Goal: Task Accomplishment & Management: Use online tool/utility

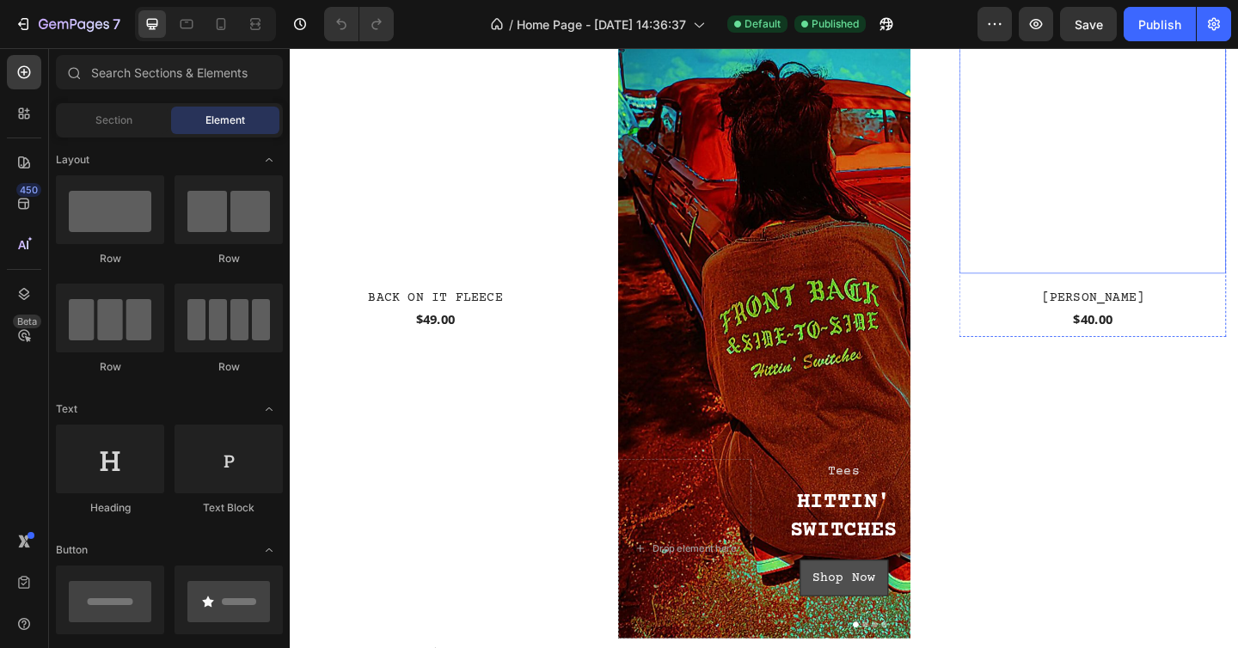
scroll to position [325, 0]
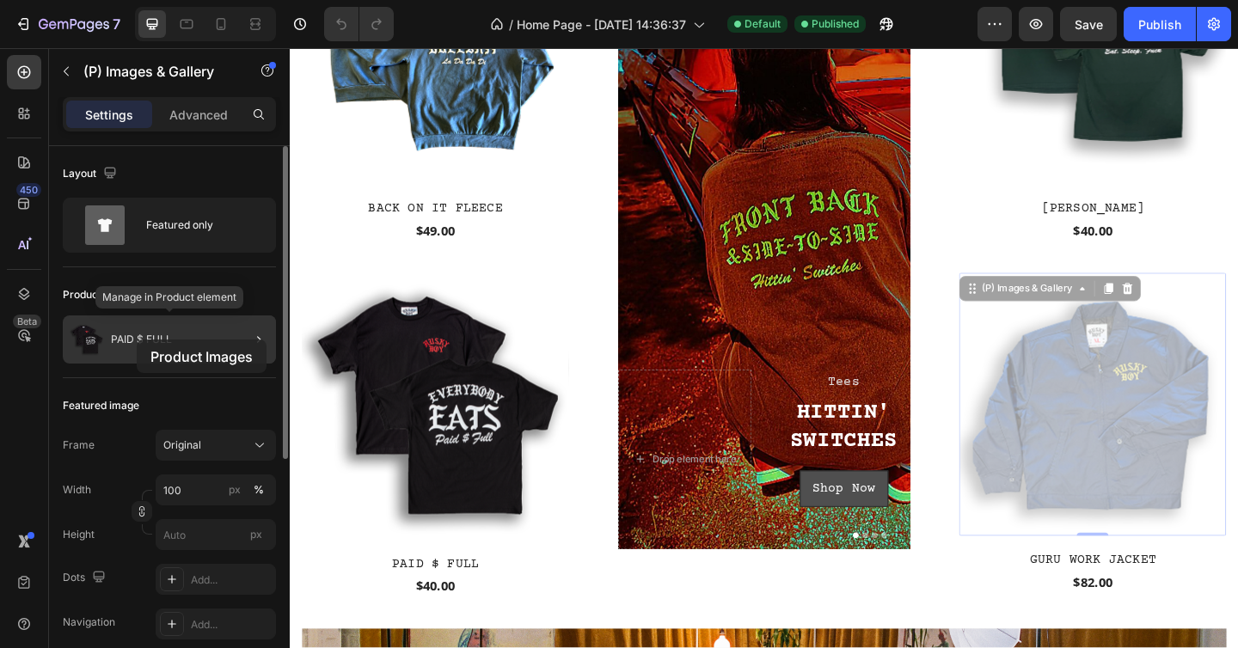
click at [137, 340] on p "PAID $ FULL" at bounding box center [141, 340] width 61 height 12
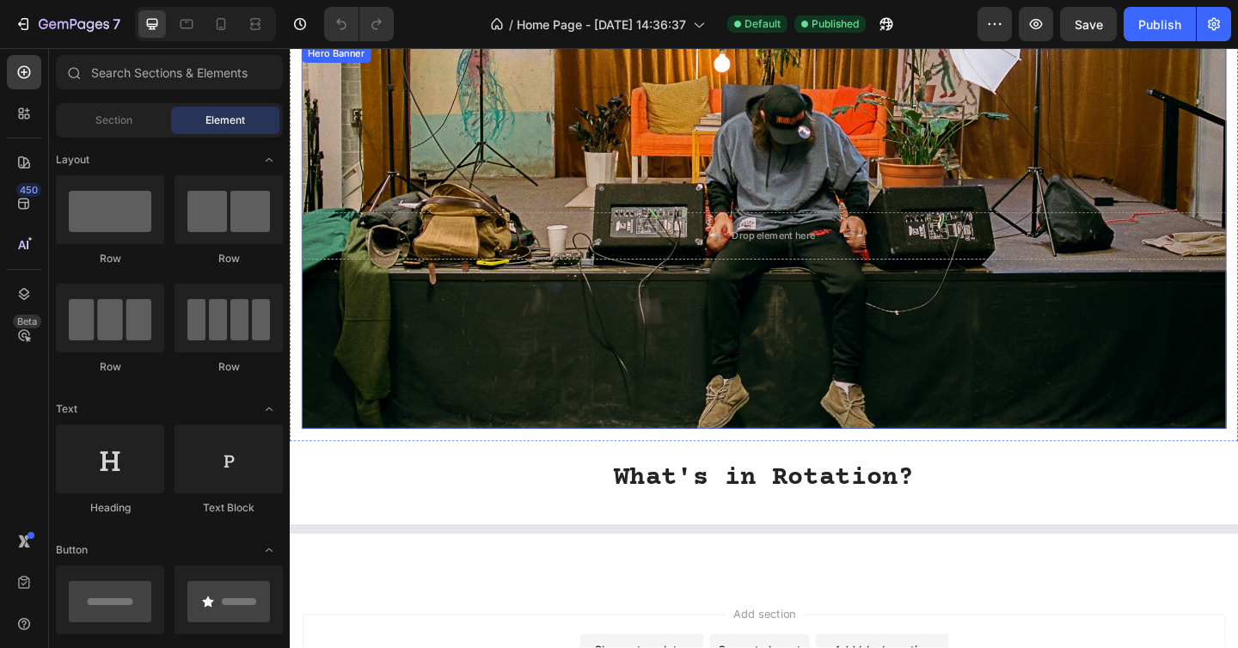
scroll to position [588, 0]
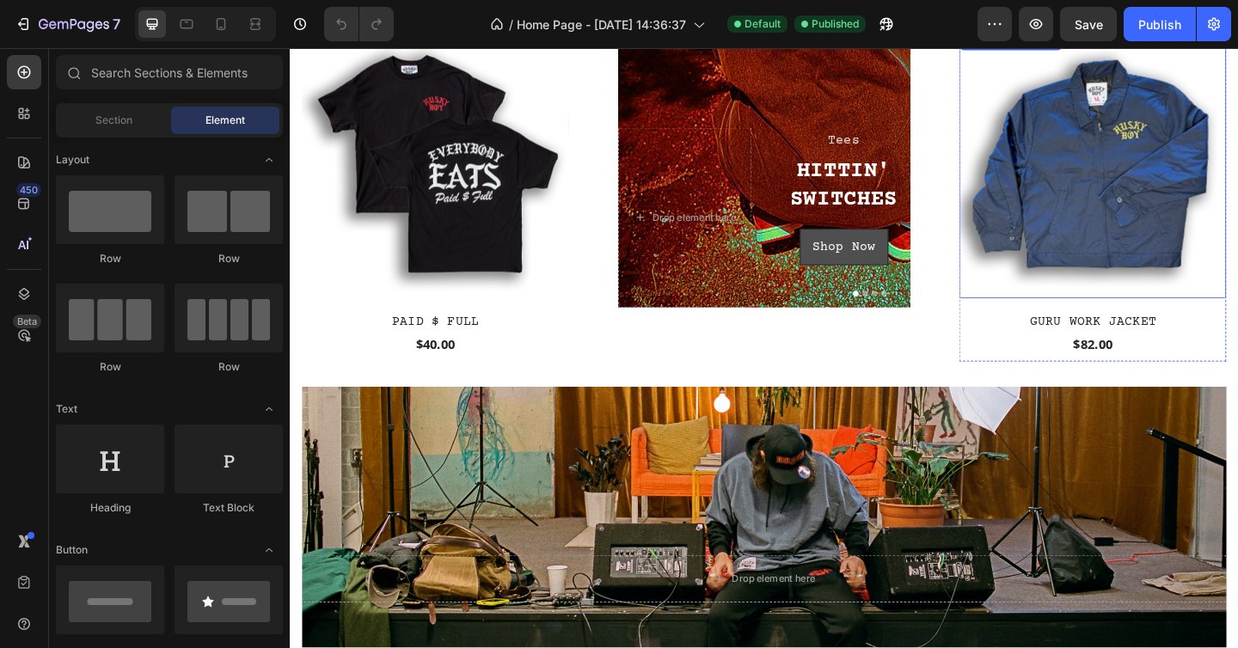
click at [1193, 107] on img at bounding box center [1163, 175] width 291 height 291
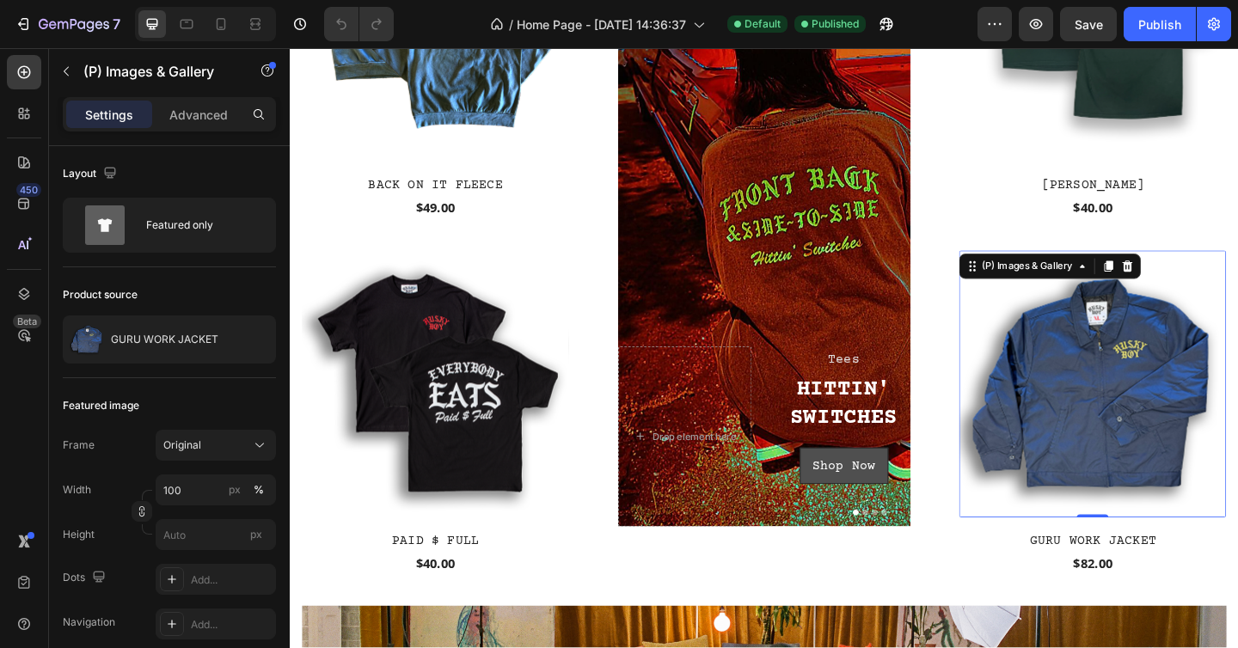
scroll to position [306, 0]
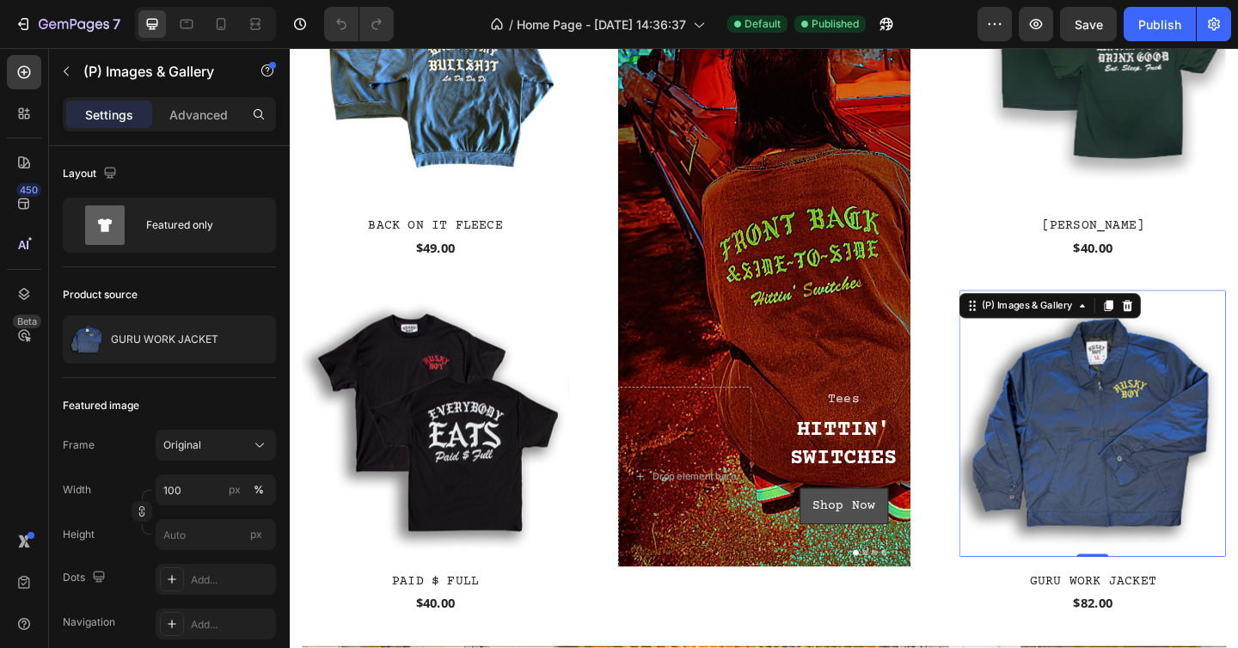
click at [1125, 394] on img at bounding box center [1163, 457] width 291 height 291
click at [1102, 325] on div "(P) Images & Gallery" at bounding box center [1092, 329] width 106 height 15
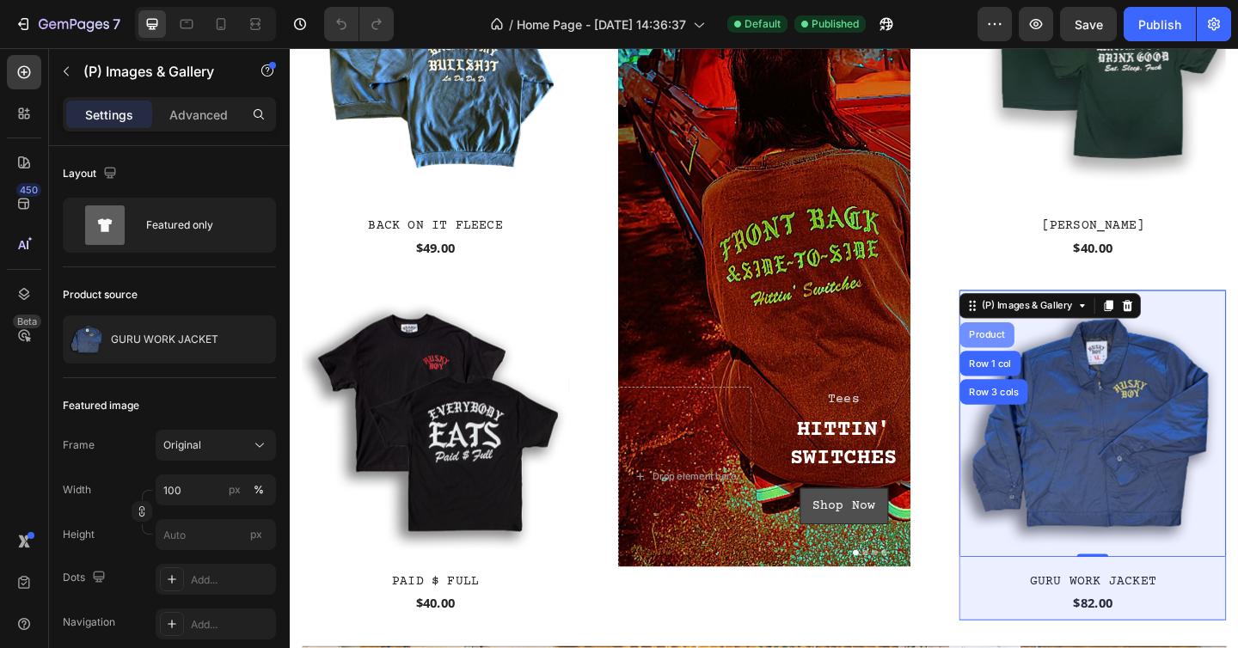
click at [1045, 364] on div "Product" at bounding box center [1048, 361] width 59 height 28
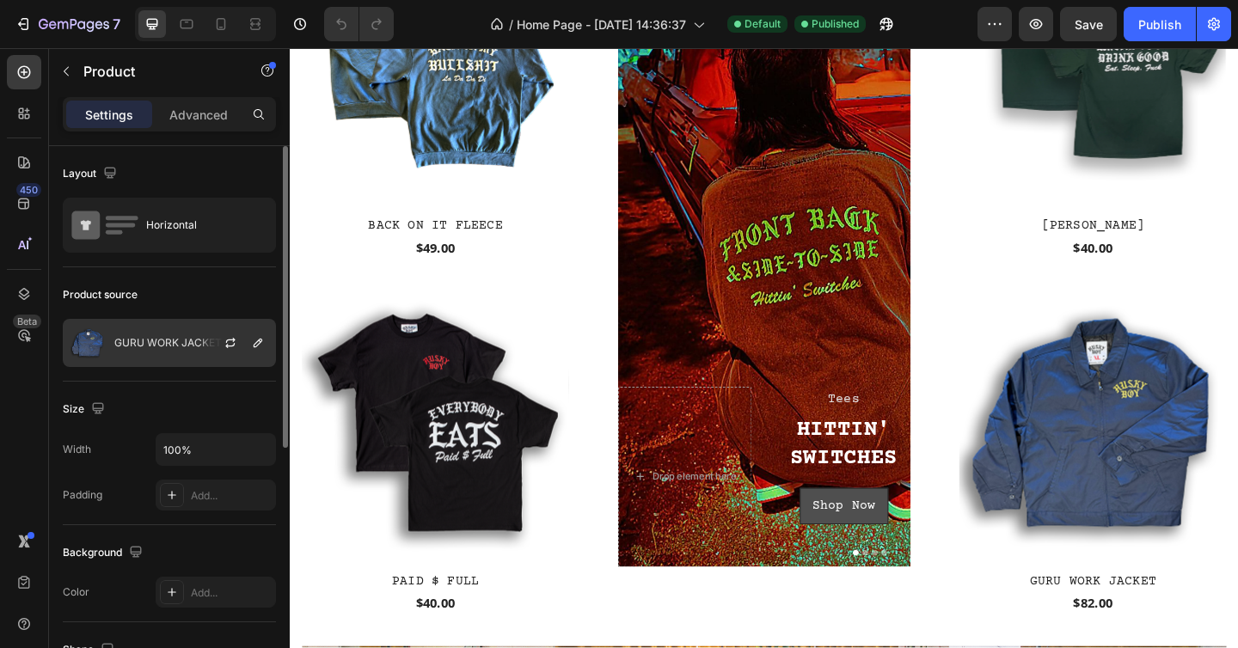
click at [166, 350] on div "GURU WORK JACKET" at bounding box center [169, 343] width 213 height 48
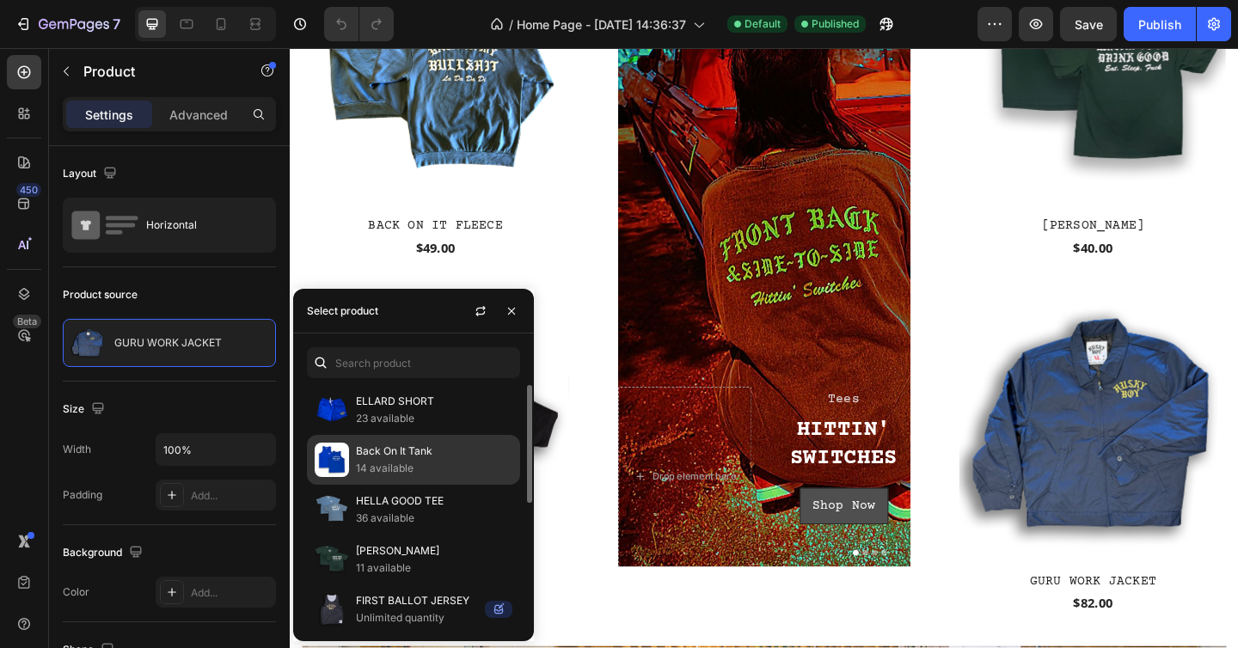
scroll to position [19, 0]
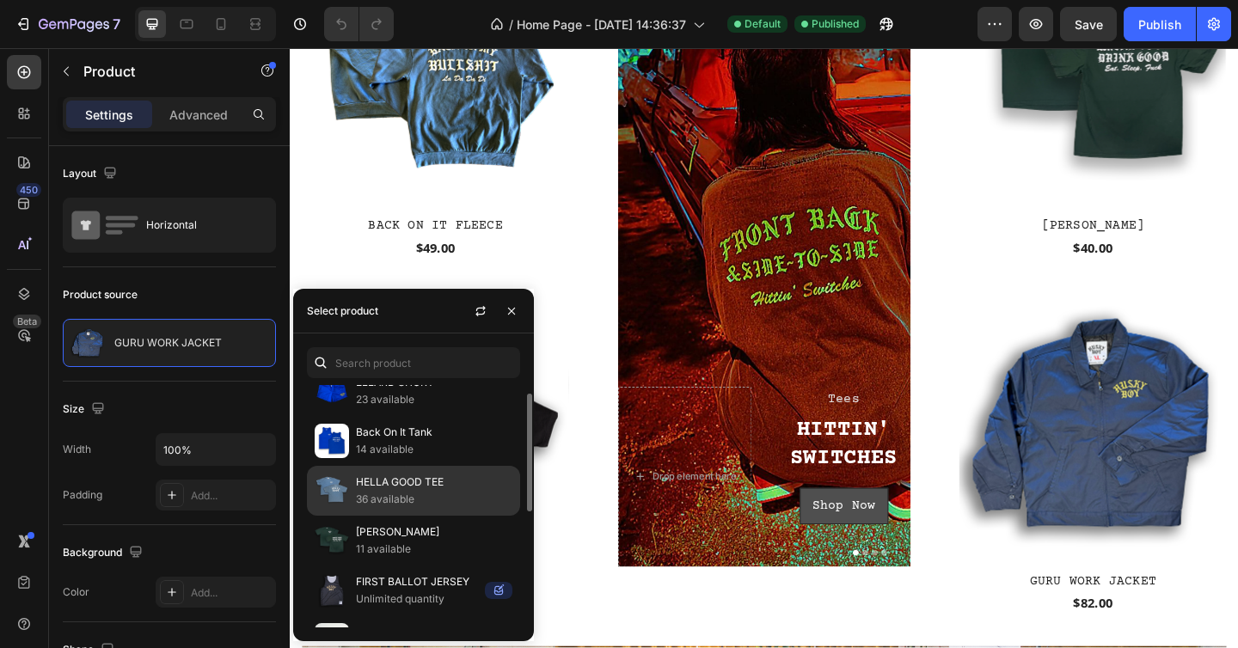
click at [407, 487] on p "HELLA GOOD TEE" at bounding box center [434, 482] width 156 height 17
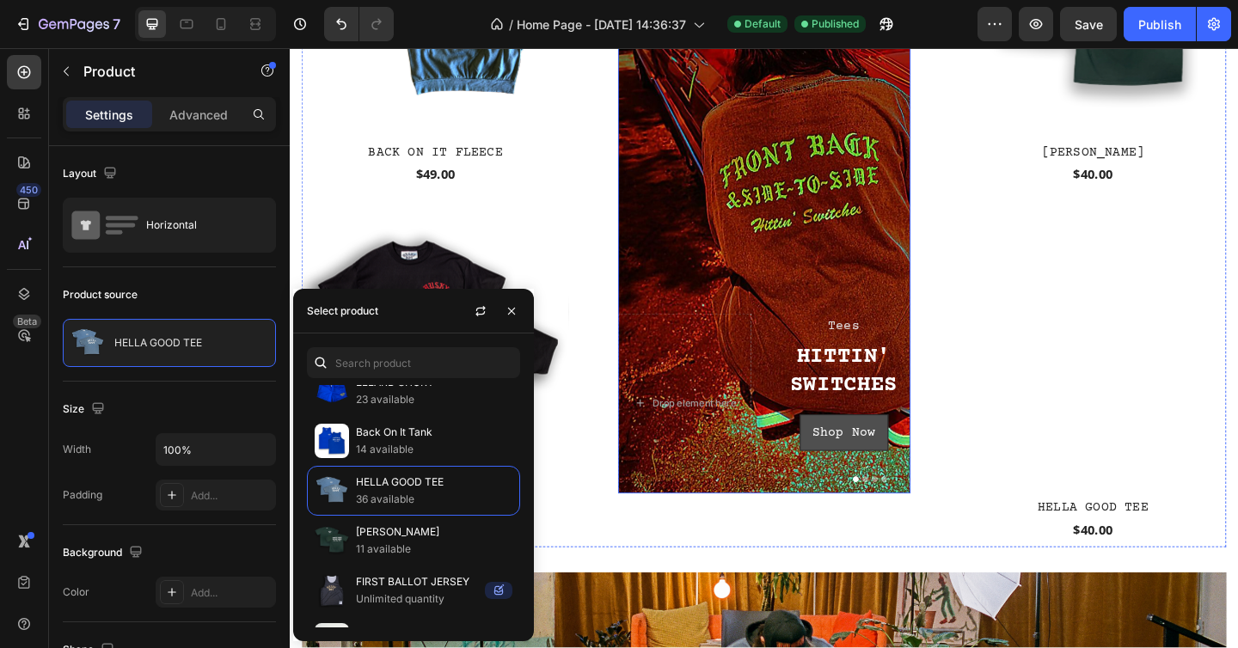
scroll to position [650, 0]
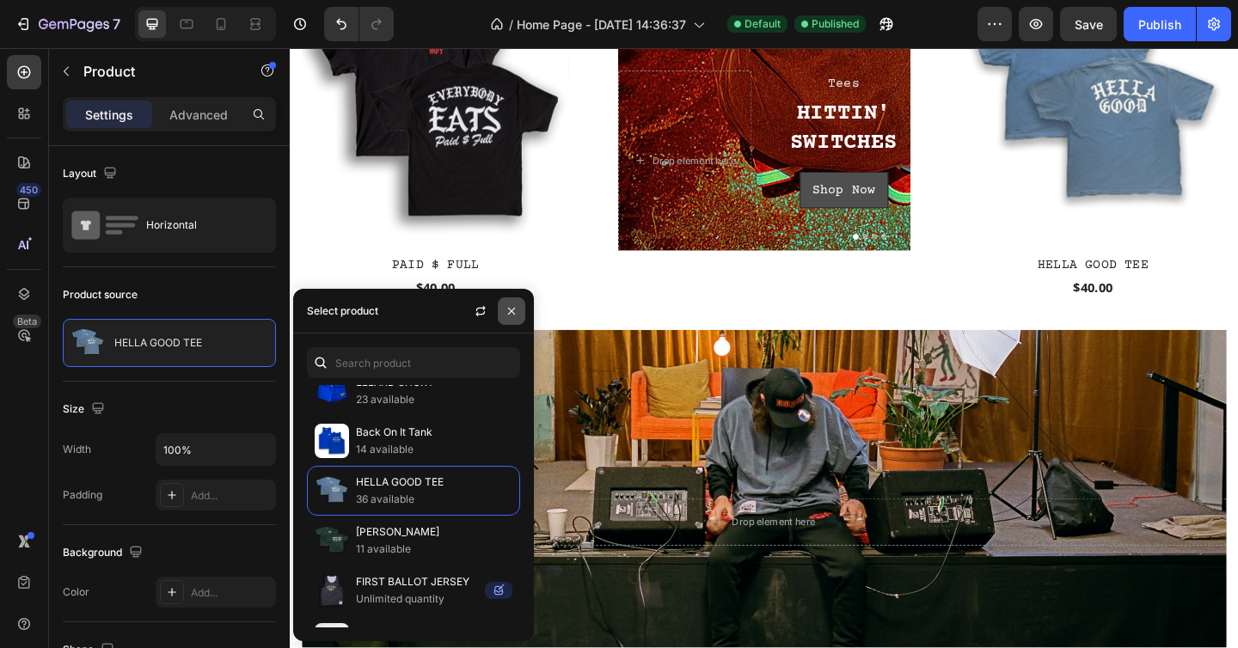
click at [510, 312] on icon "button" at bounding box center [511, 310] width 7 height 7
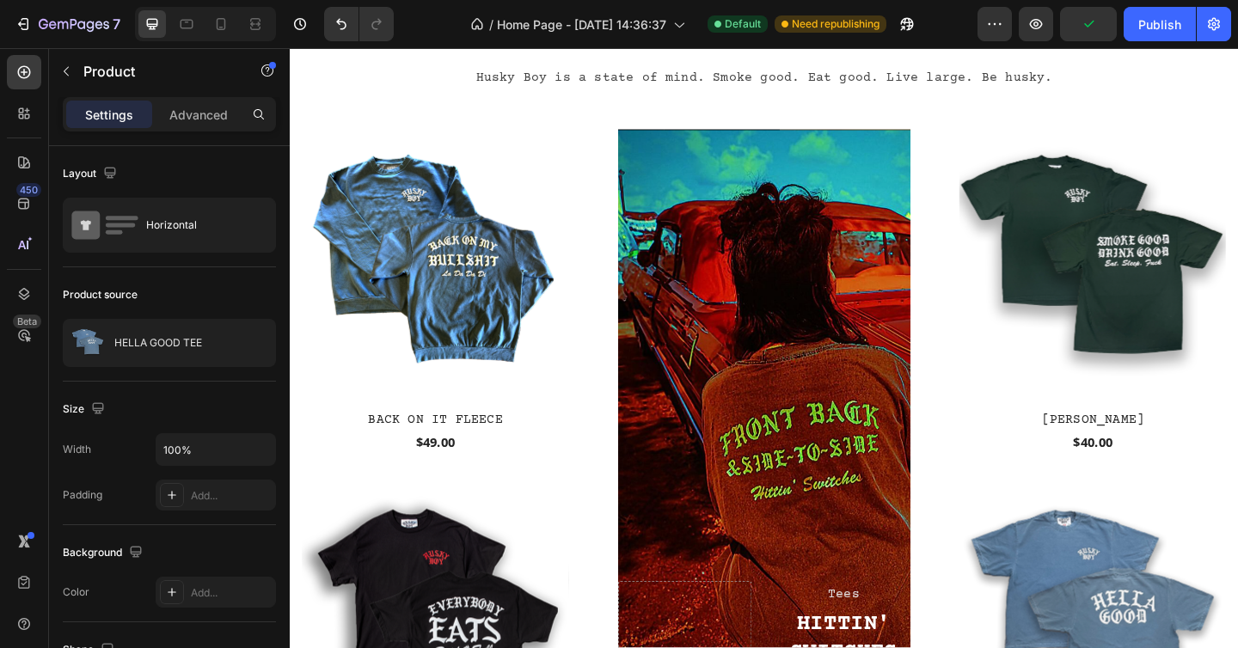
scroll to position [64, 0]
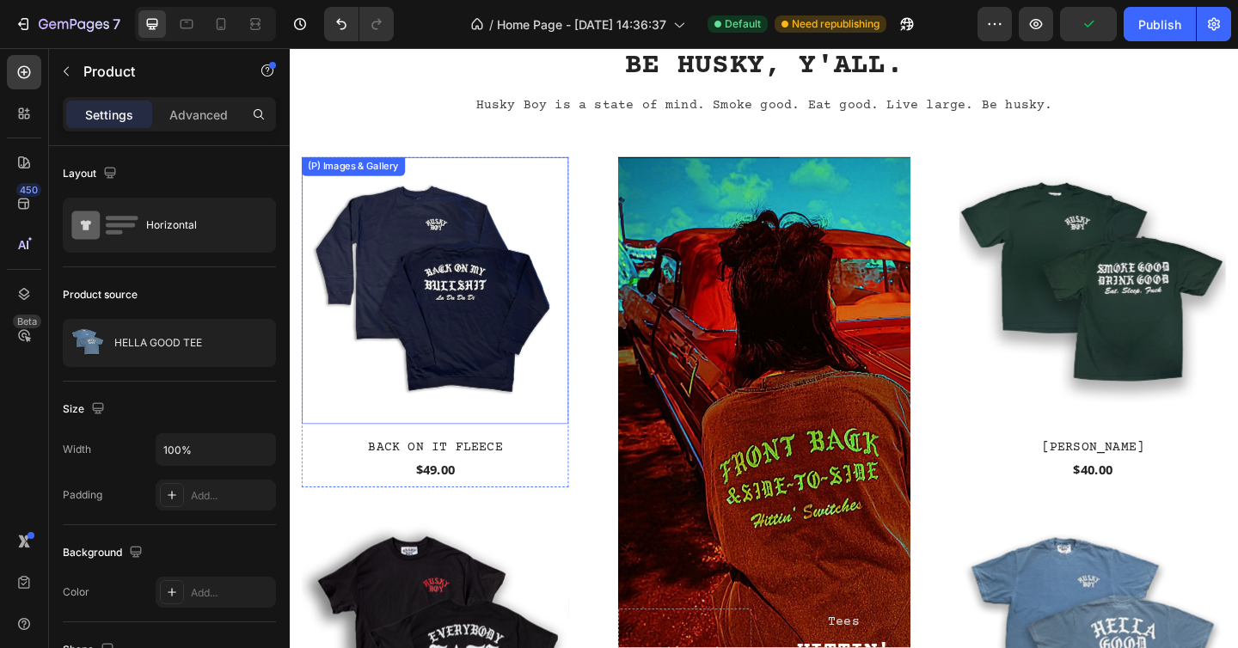
click at [450, 279] on img at bounding box center [448, 312] width 291 height 291
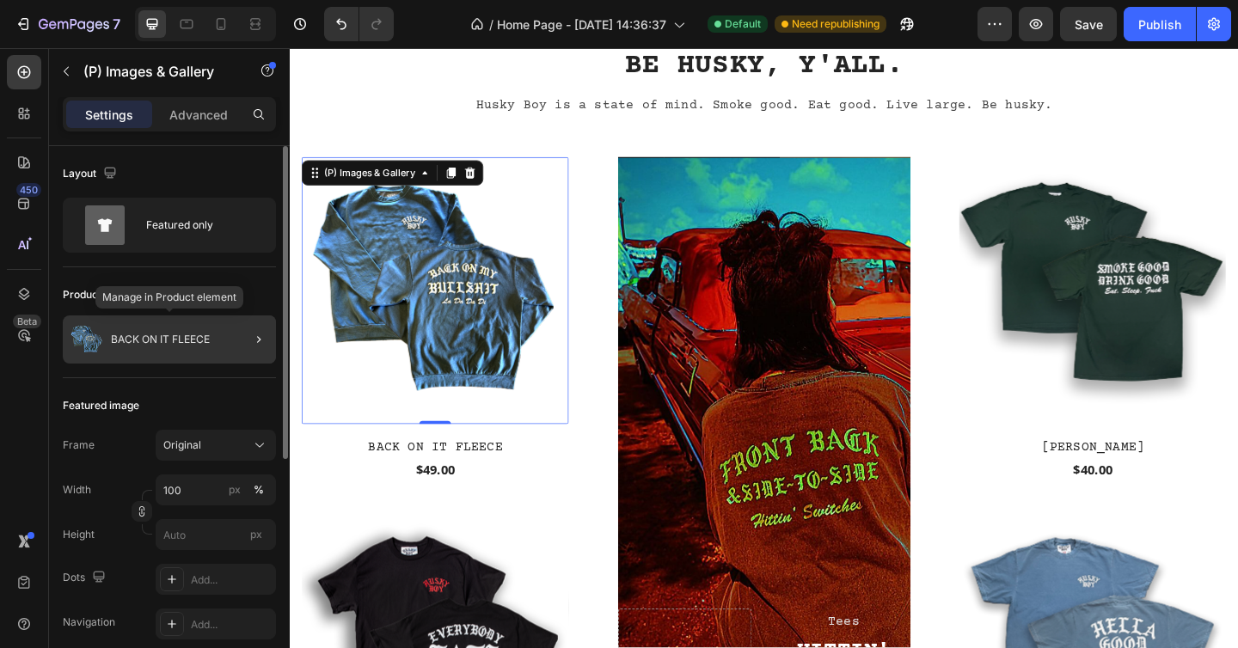
click at [187, 331] on div "BACK ON IT FLEECE" at bounding box center [169, 340] width 213 height 48
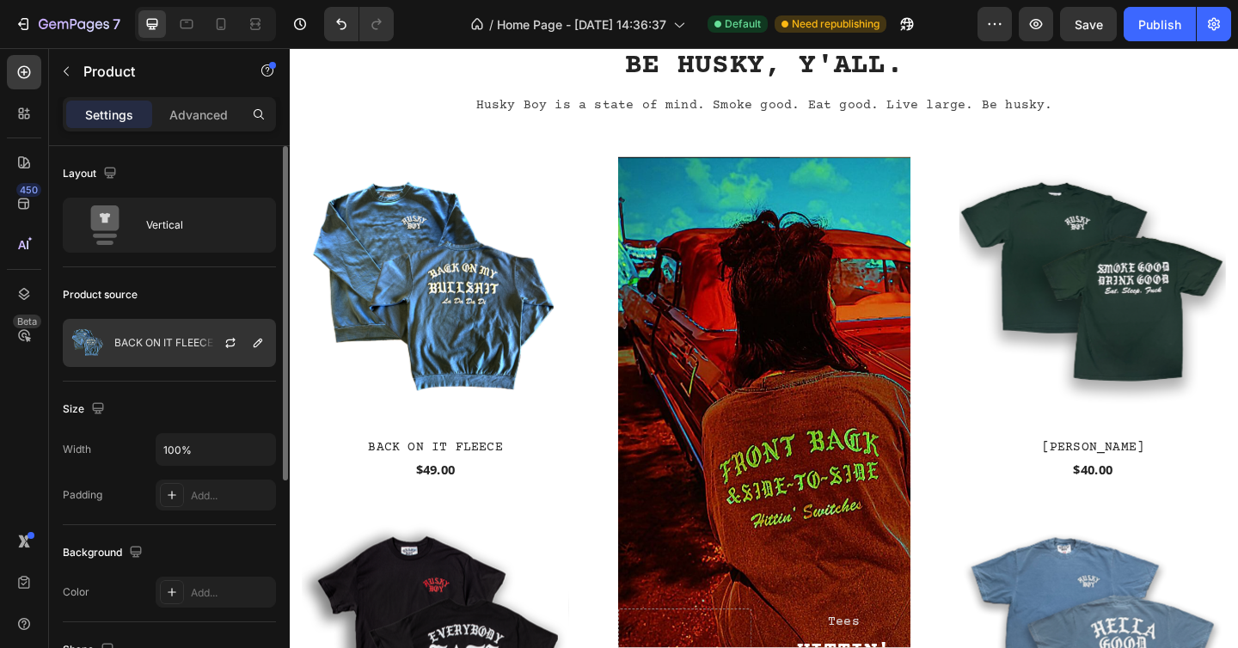
click at [166, 343] on p "BACK ON IT FLEECE" at bounding box center [163, 343] width 99 height 12
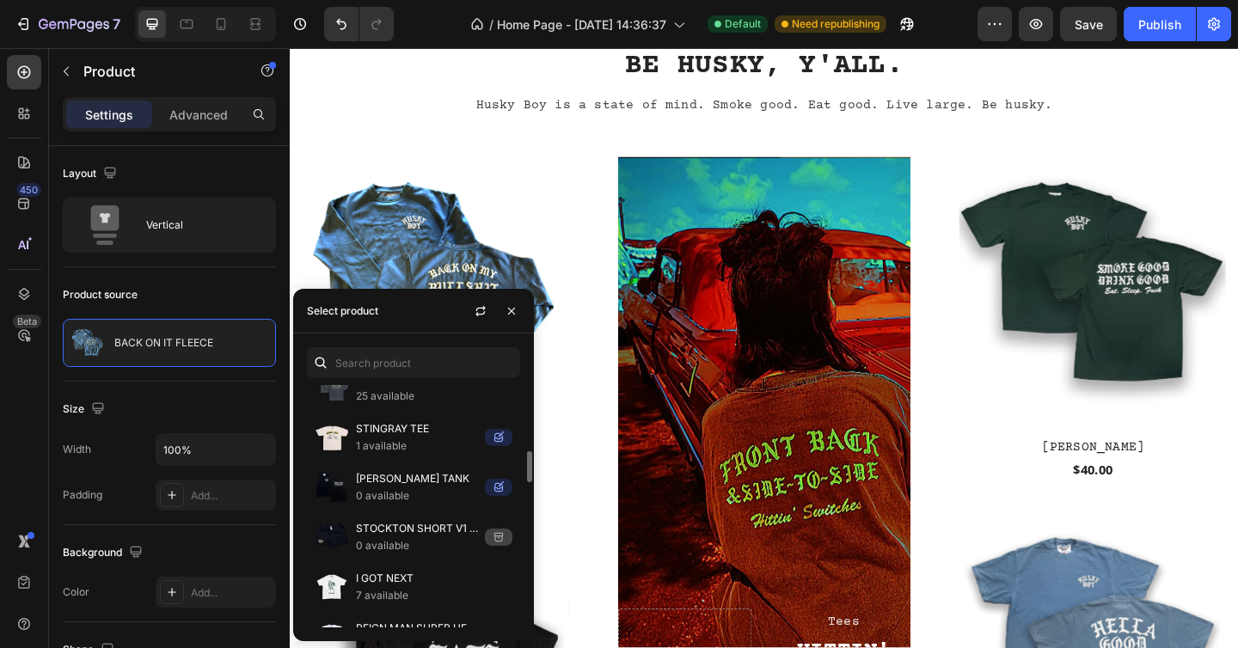
scroll to position [0, 0]
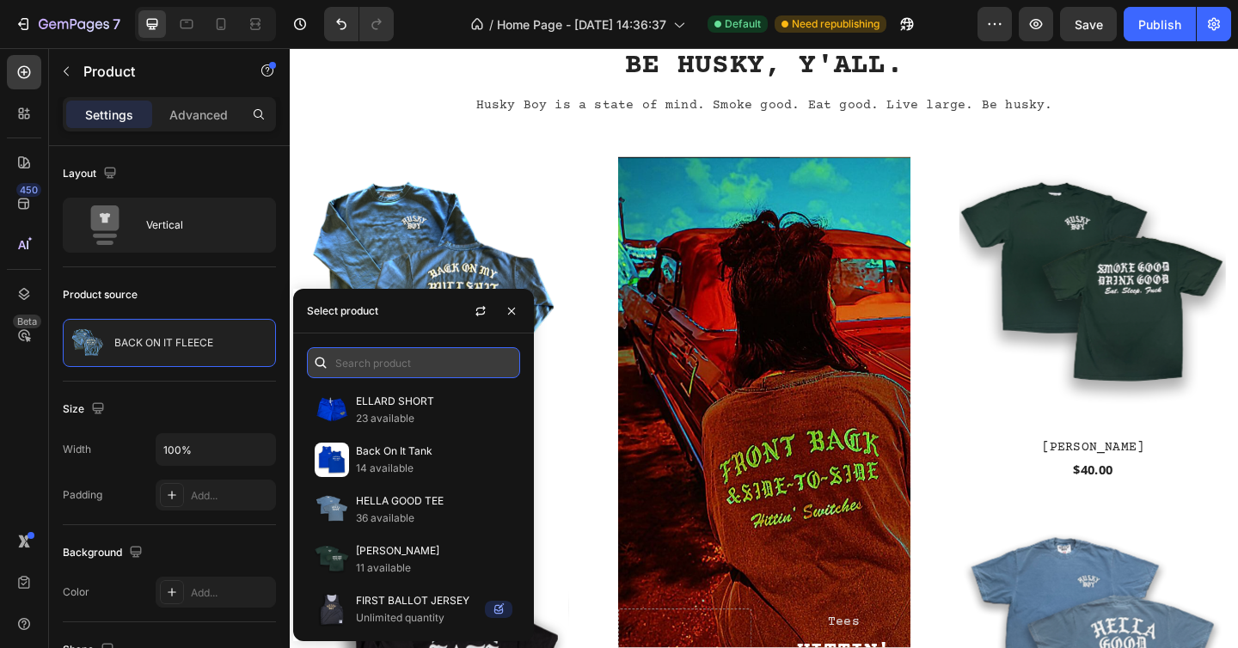
click at [404, 359] on input "text" at bounding box center [413, 362] width 213 height 31
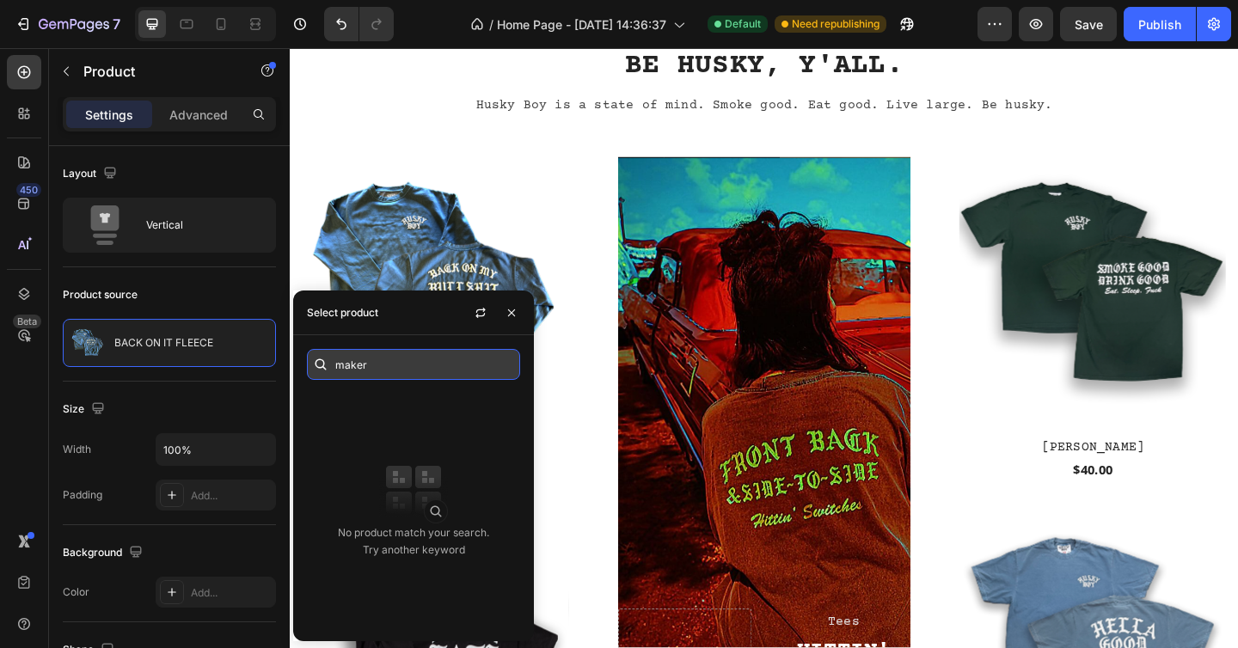
click at [404, 359] on input "maker" at bounding box center [413, 364] width 213 height 31
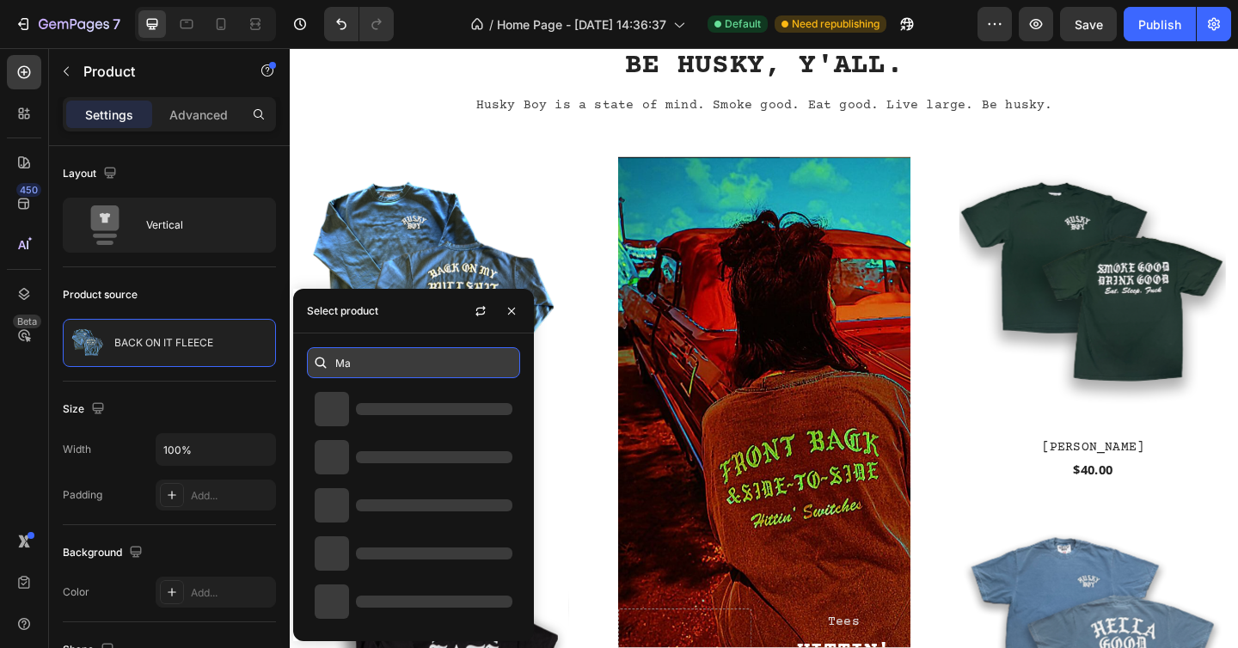
type input "M"
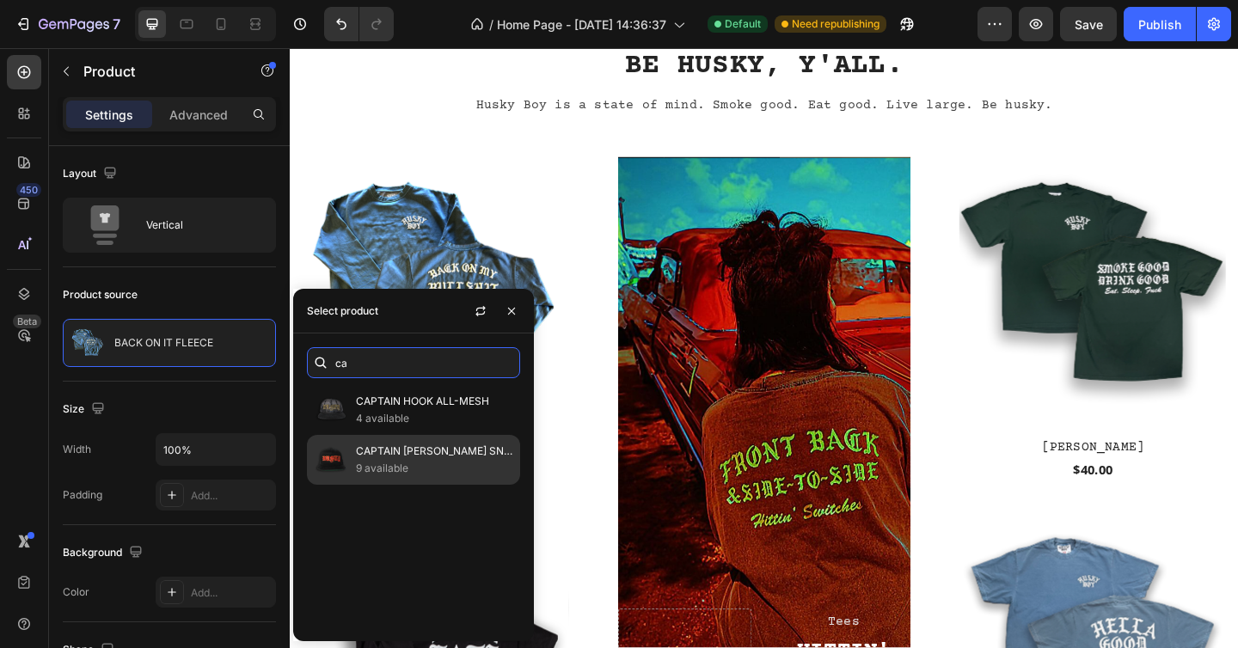
type input "c"
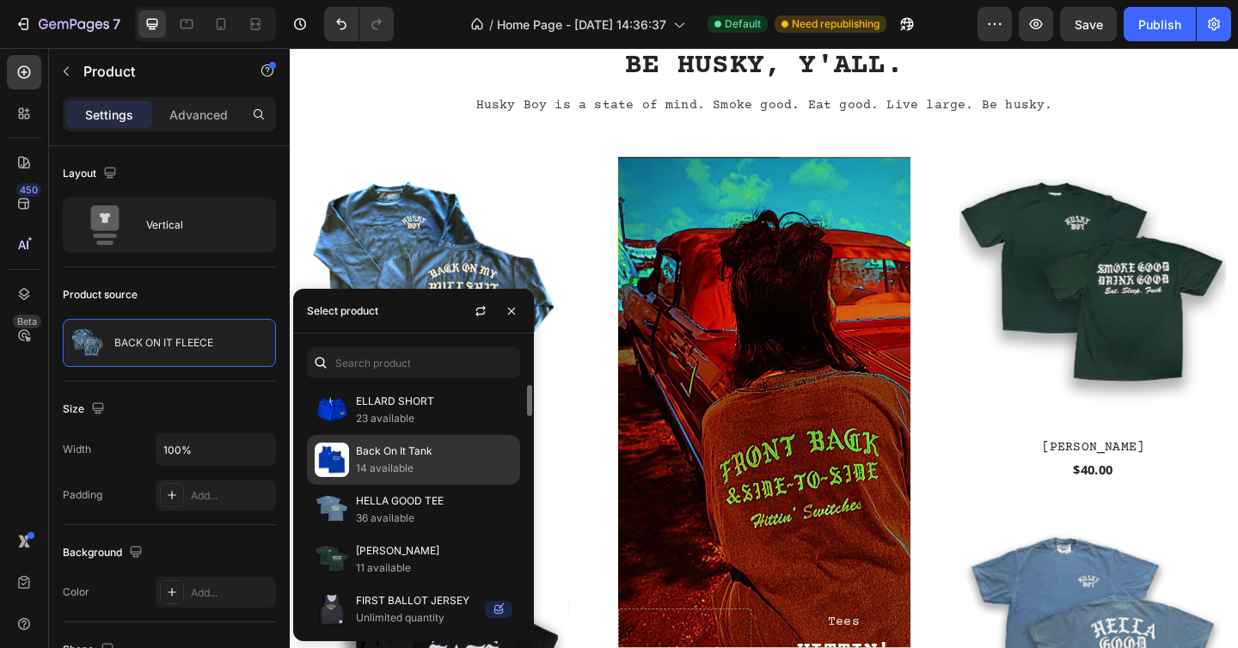
click at [383, 453] on p "Back On It Tank" at bounding box center [434, 451] width 156 height 17
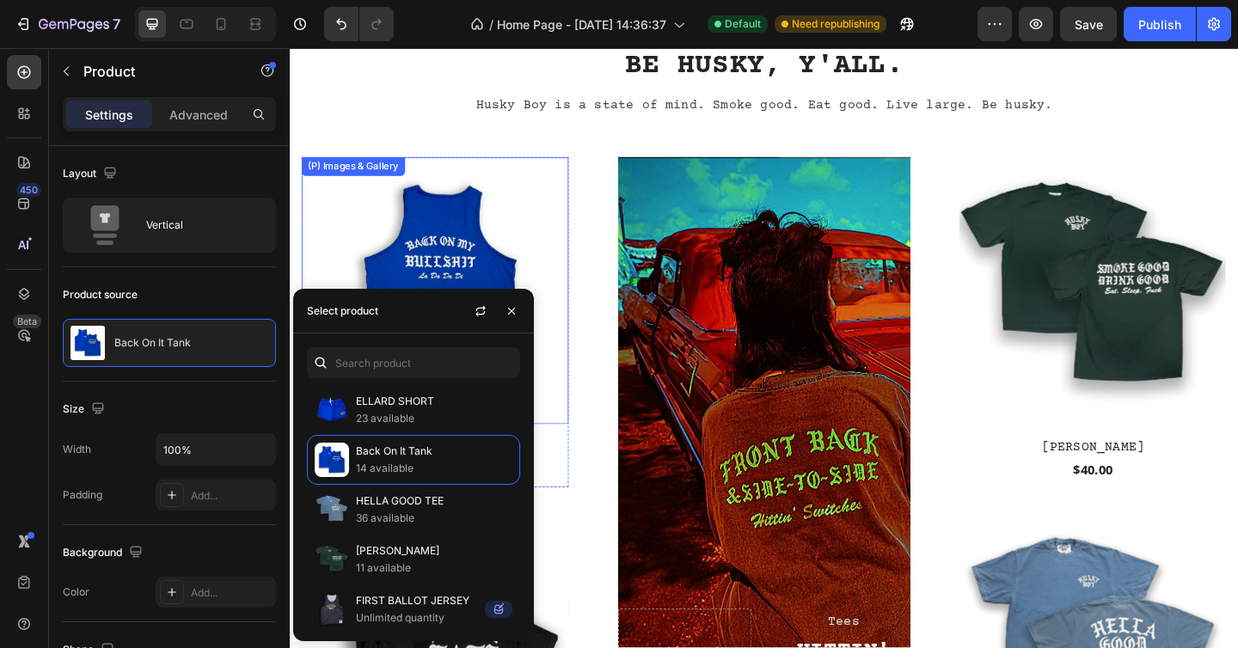
click at [480, 260] on img at bounding box center [448, 312] width 291 height 291
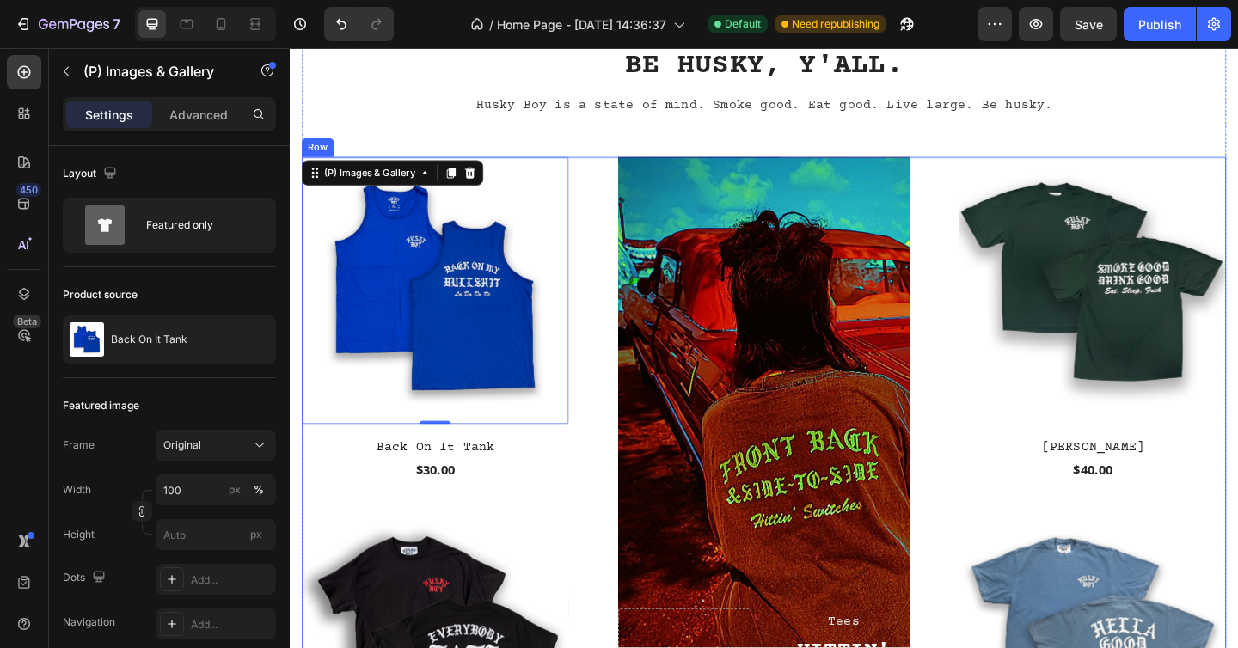
click at [619, 200] on div "(P) Images & Gallery 0 Back On It Tank (P) Title $30.00 (P) Price (P) Price Pro…" at bounding box center [806, 540] width 1006 height 746
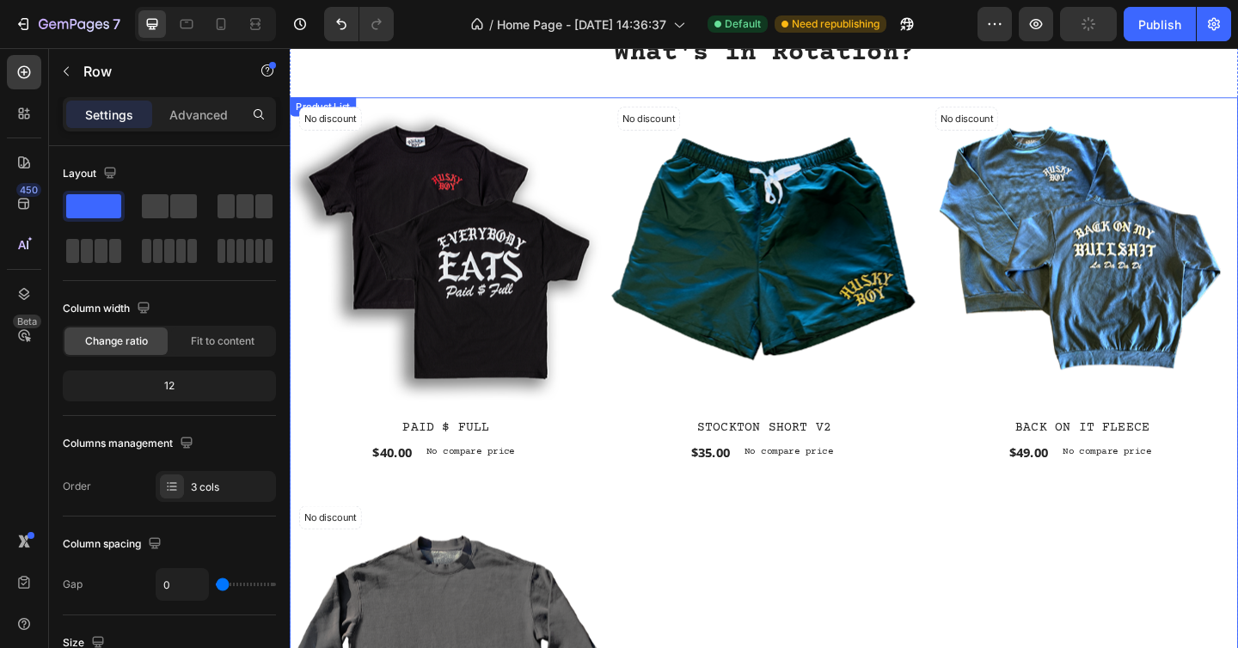
scroll to position [1386, 0]
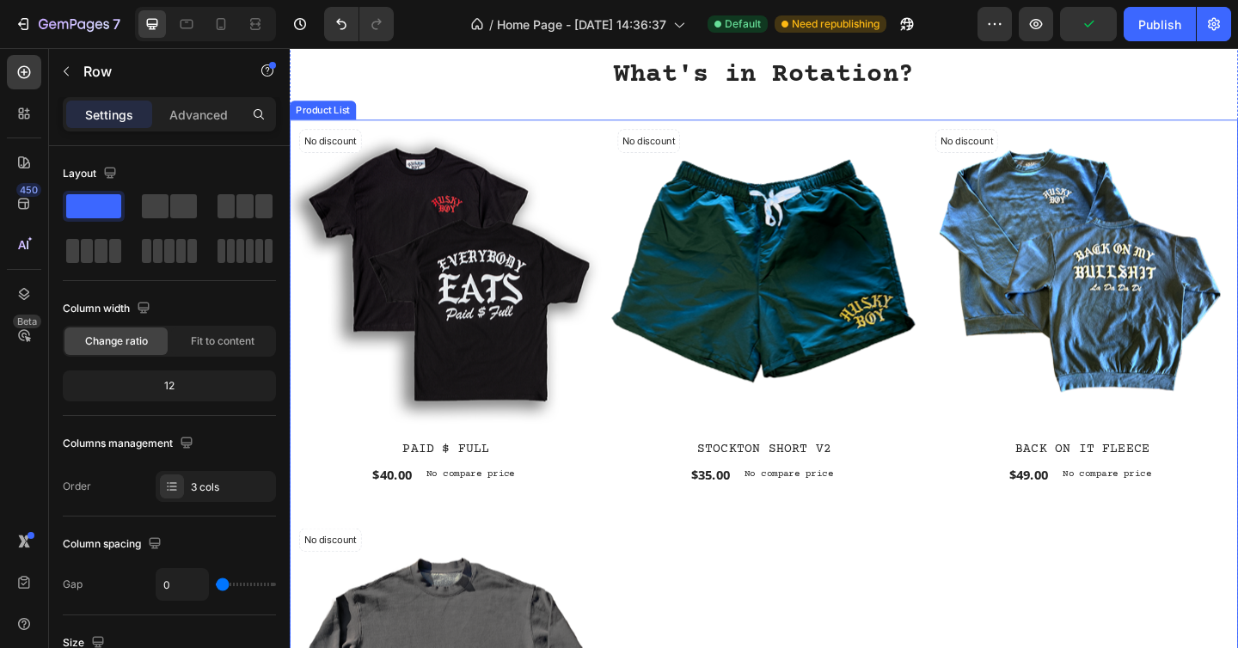
click at [814, 610] on div "No discount Not be displayed when published (P) Tag (P) Images Row PAID $ FULL …" at bounding box center [806, 548] width 1032 height 844
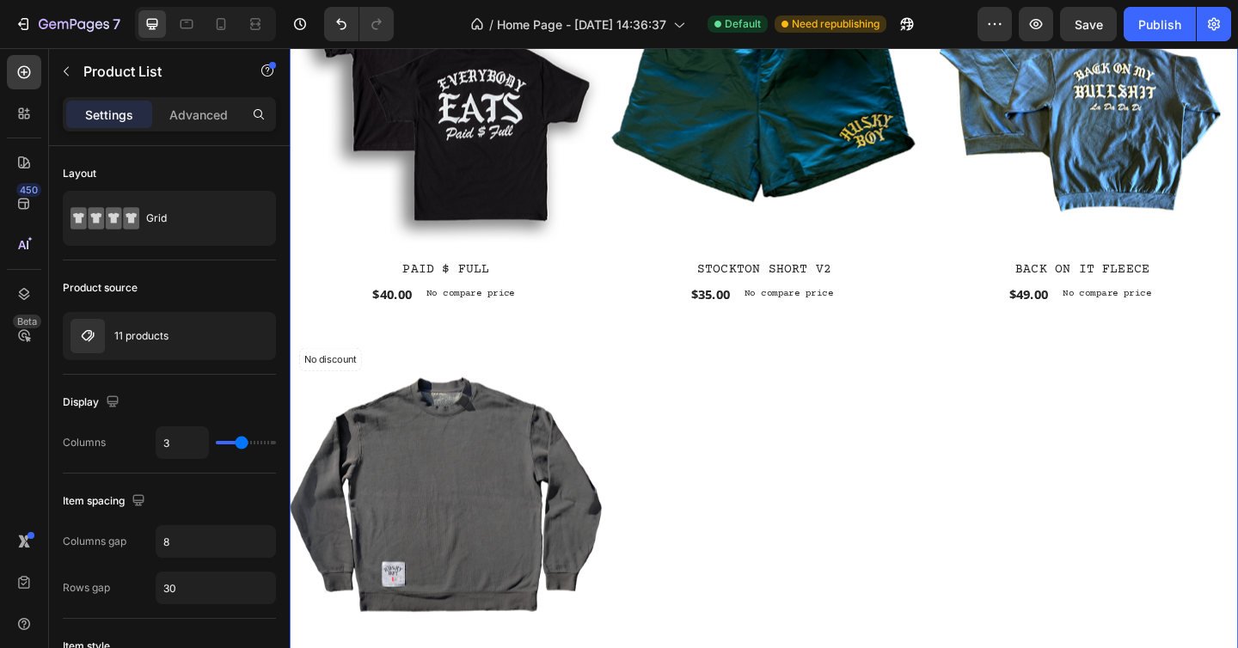
scroll to position [1730, 0]
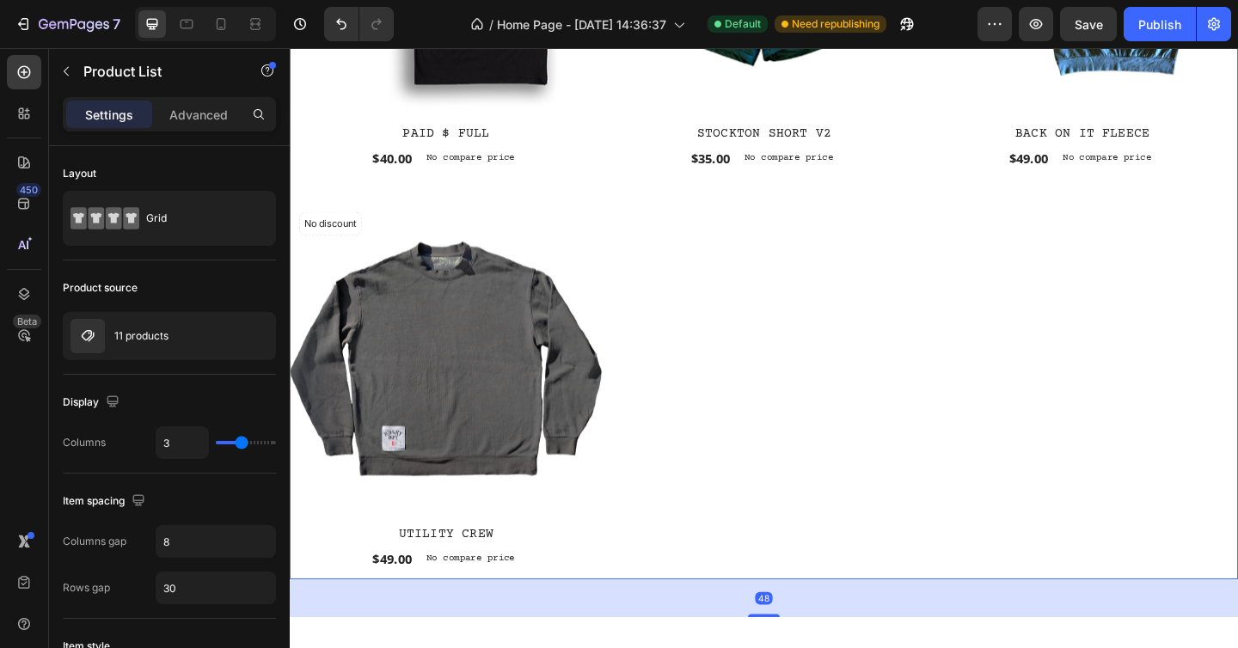
click at [810, 358] on div "No discount Not be displayed when published (P) Tag (P) Images Row PAID $ FULL …" at bounding box center [806, 204] width 1032 height 844
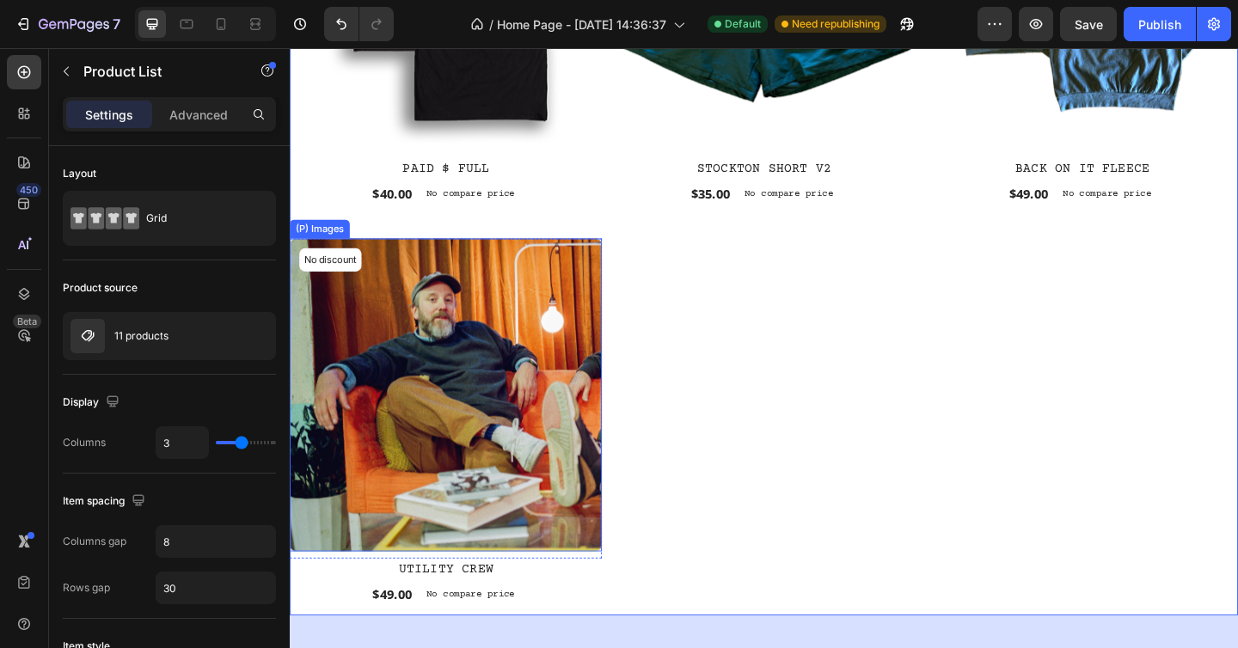
scroll to position [1602, 0]
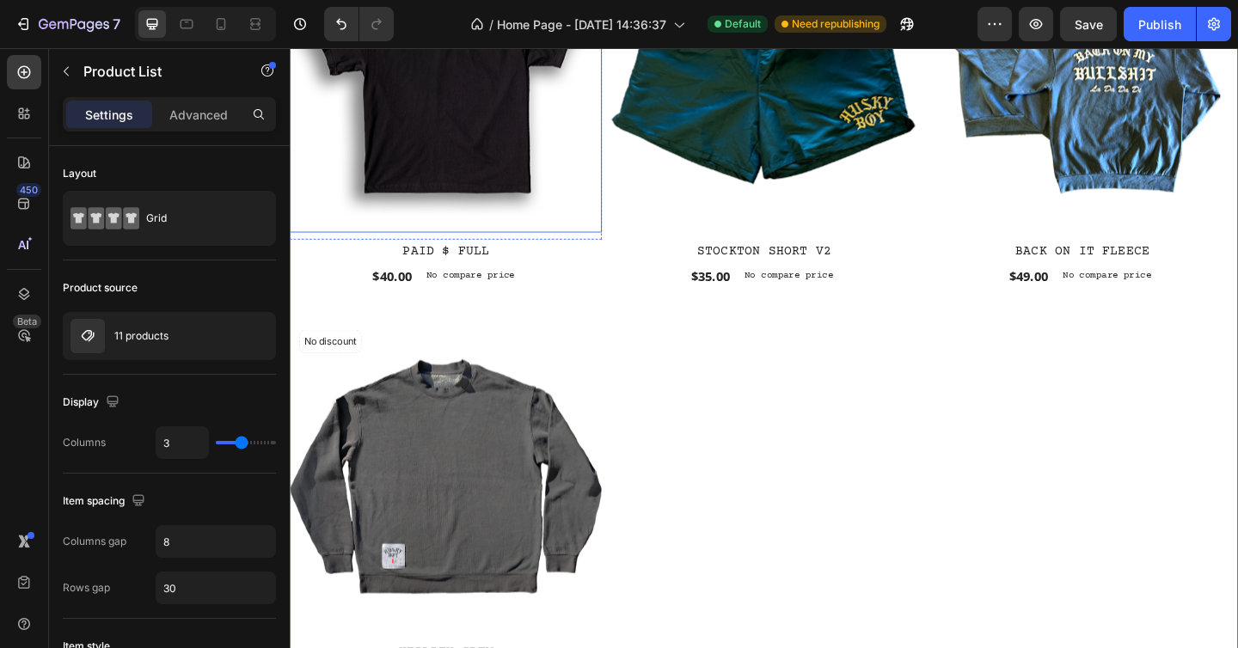
click at [448, 125] on img at bounding box center [460, 81] width 340 height 340
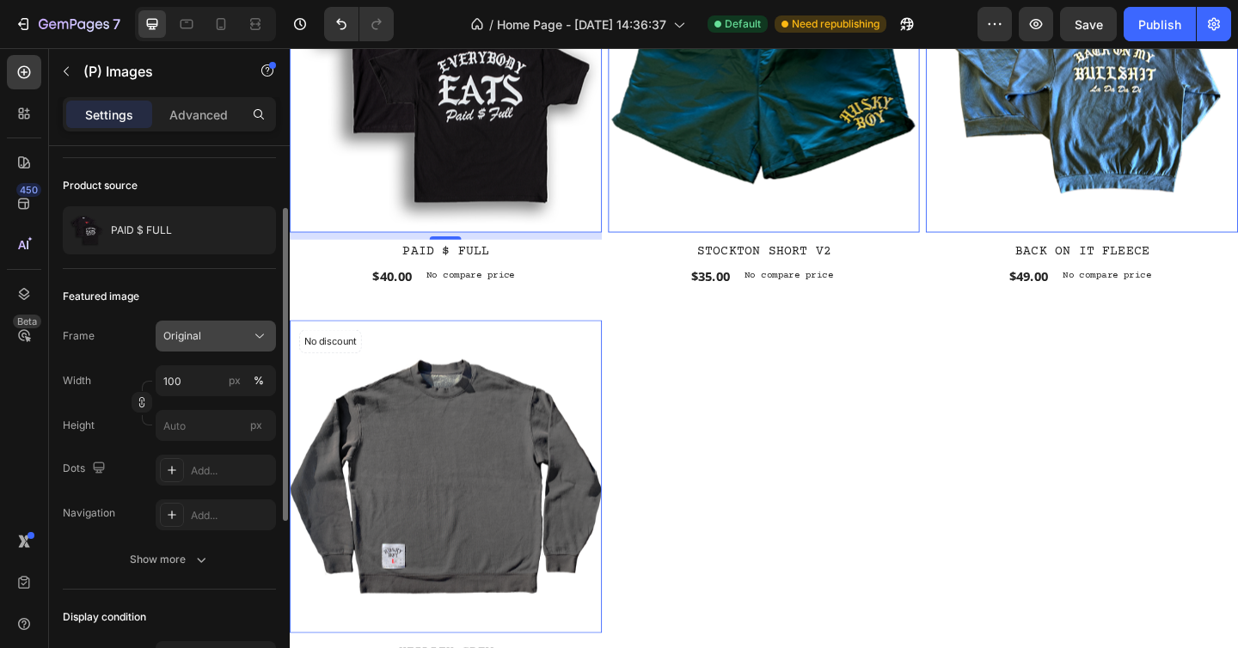
scroll to position [106, 0]
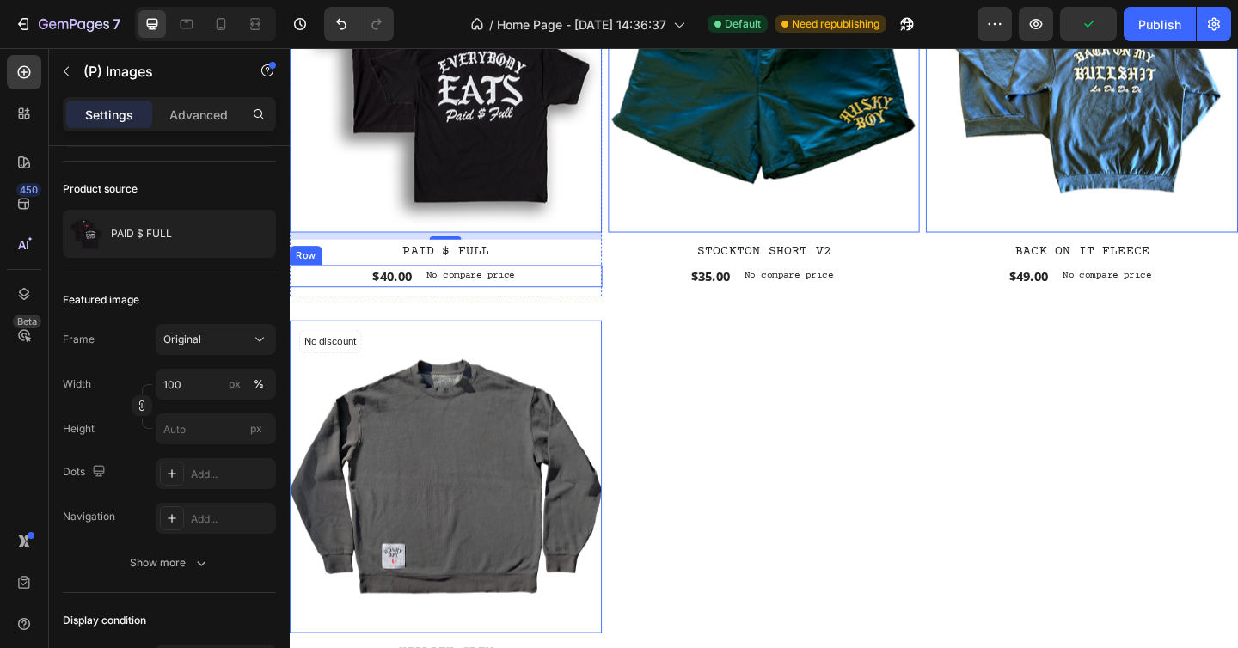
click at [792, 399] on div "No discount Not be displayed when published (P) Tag (P) Images 9 Row PAID $ FUL…" at bounding box center [806, 333] width 1032 height 844
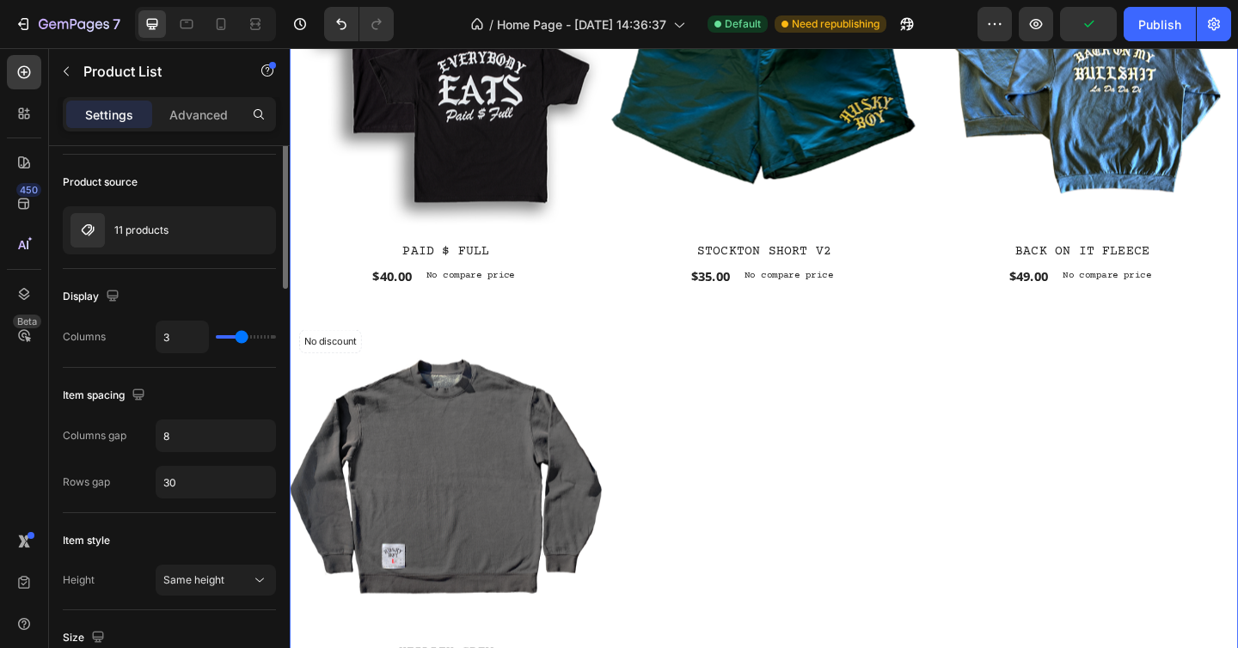
scroll to position [0, 0]
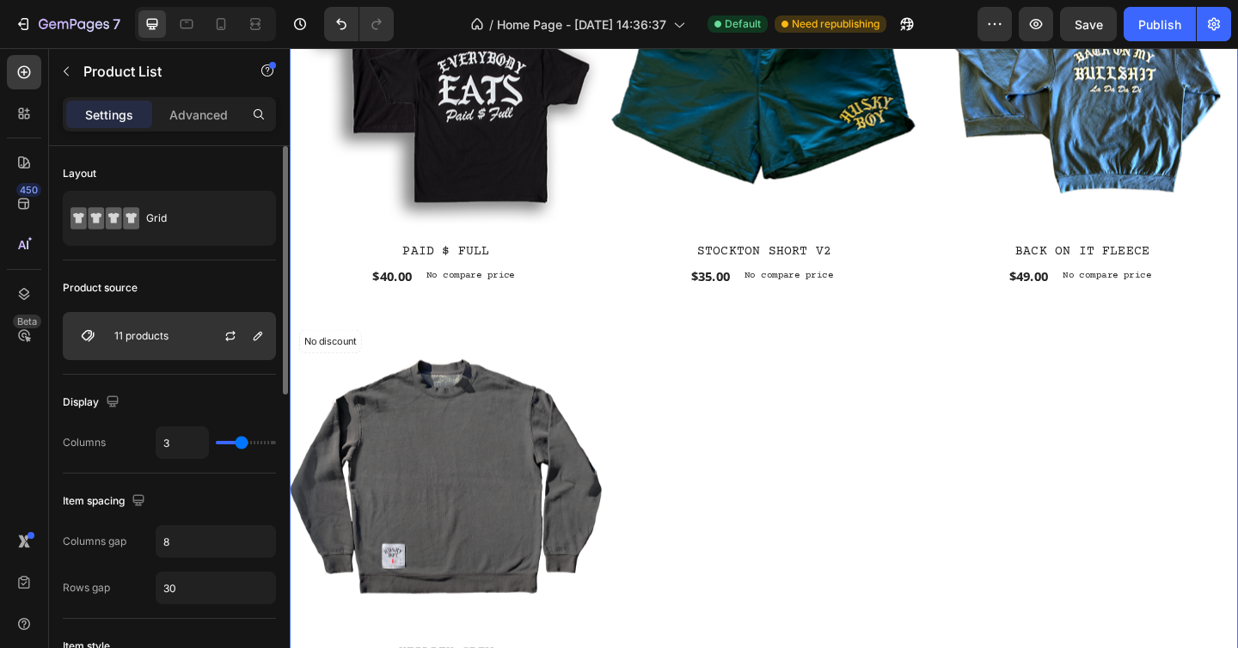
click at [176, 336] on div "11 products" at bounding box center [169, 336] width 213 height 48
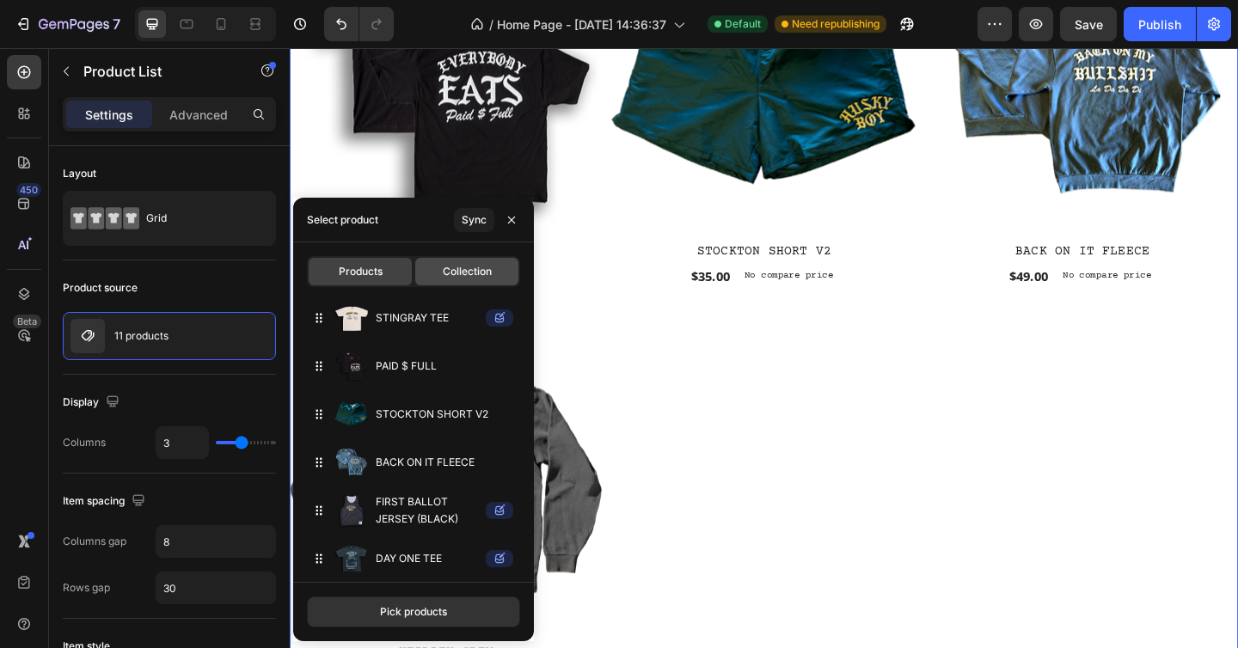
click at [463, 267] on span "Collection" at bounding box center [467, 271] width 49 height 15
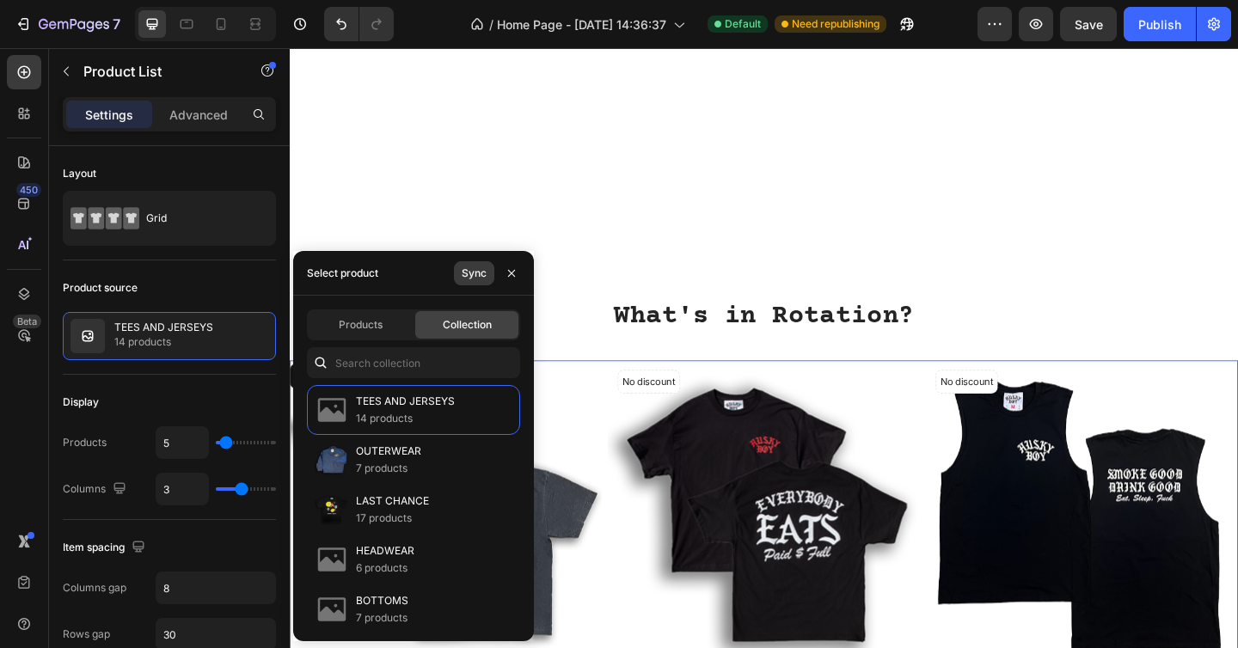
scroll to position [1602, 0]
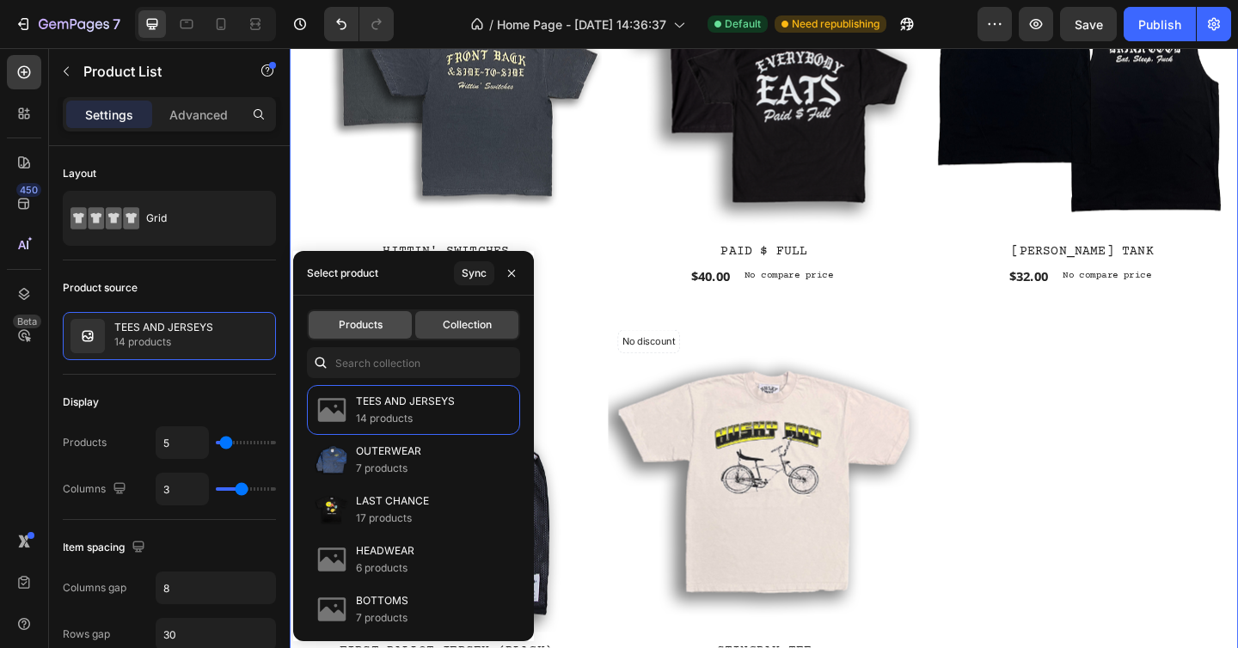
click at [370, 334] on div "Products" at bounding box center [360, 325] width 103 height 28
type input "3"
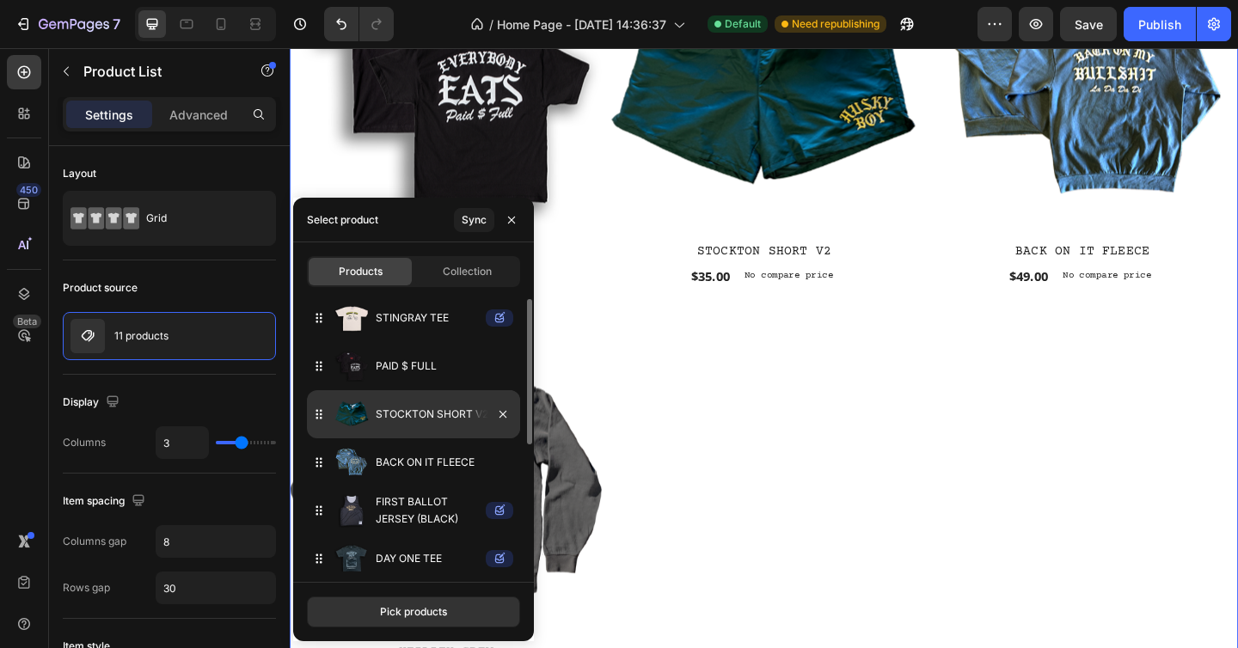
scroll to position [252, 0]
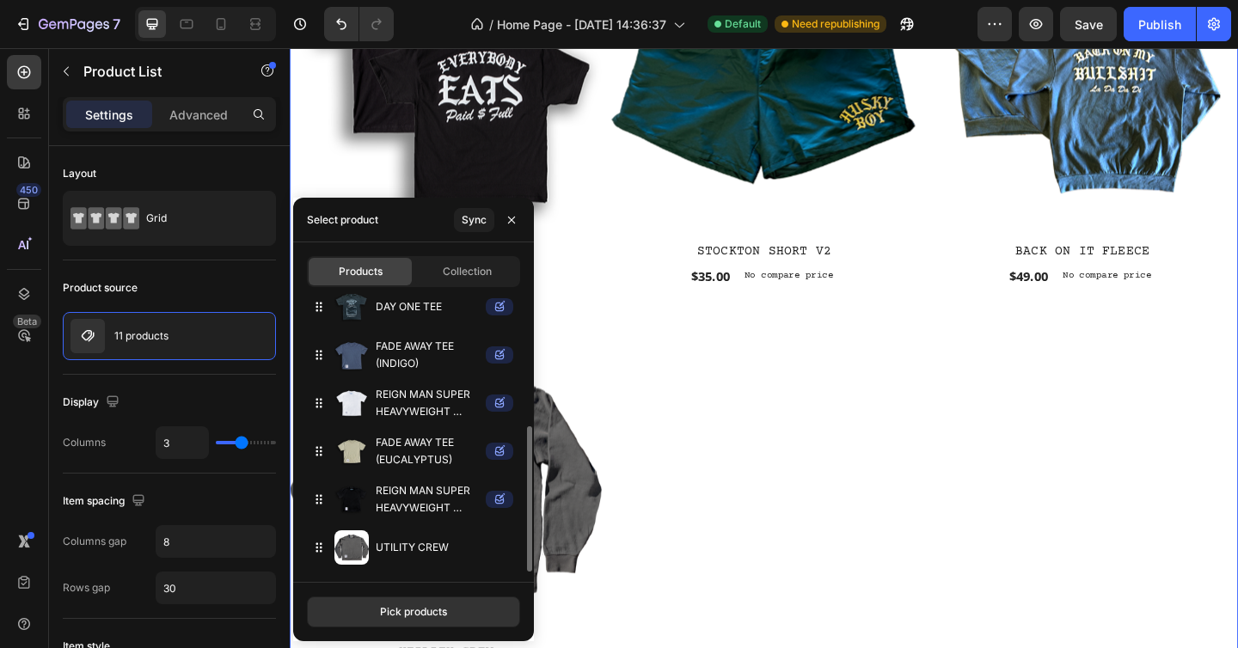
click at [820, 509] on div "No discount Not be displayed when published (P) Tag (P) Images Row PAID $ FULL …" at bounding box center [806, 333] width 1032 height 844
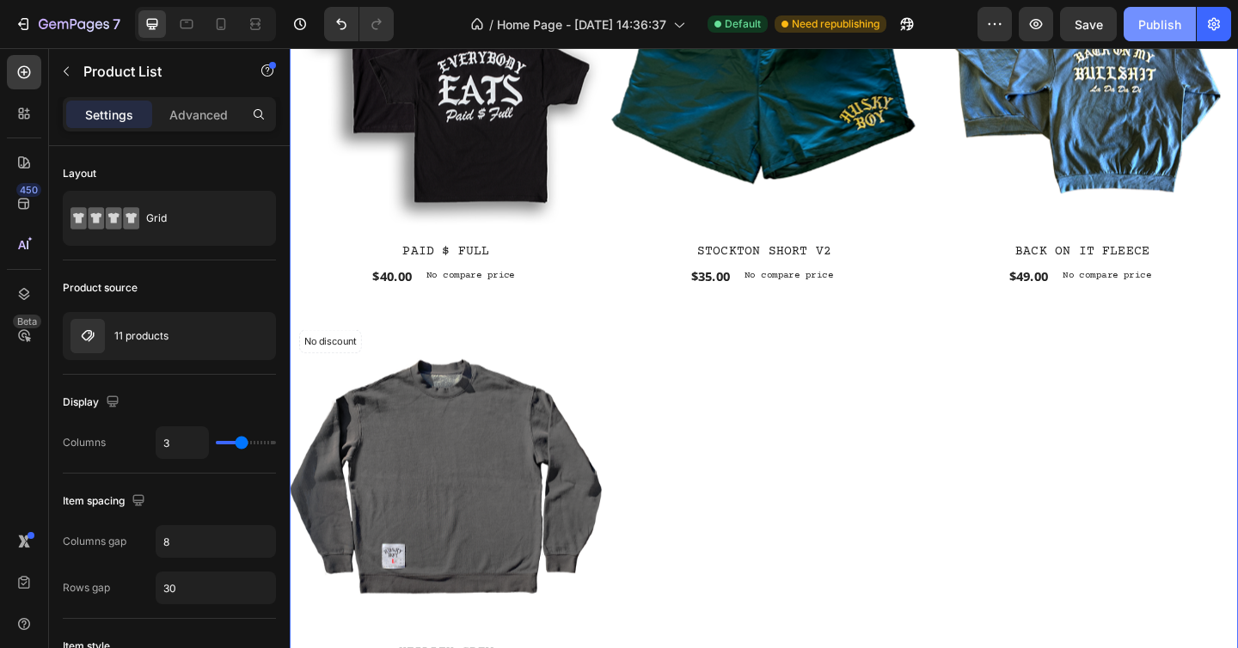
click at [1175, 20] on div "Publish" at bounding box center [1159, 24] width 43 height 18
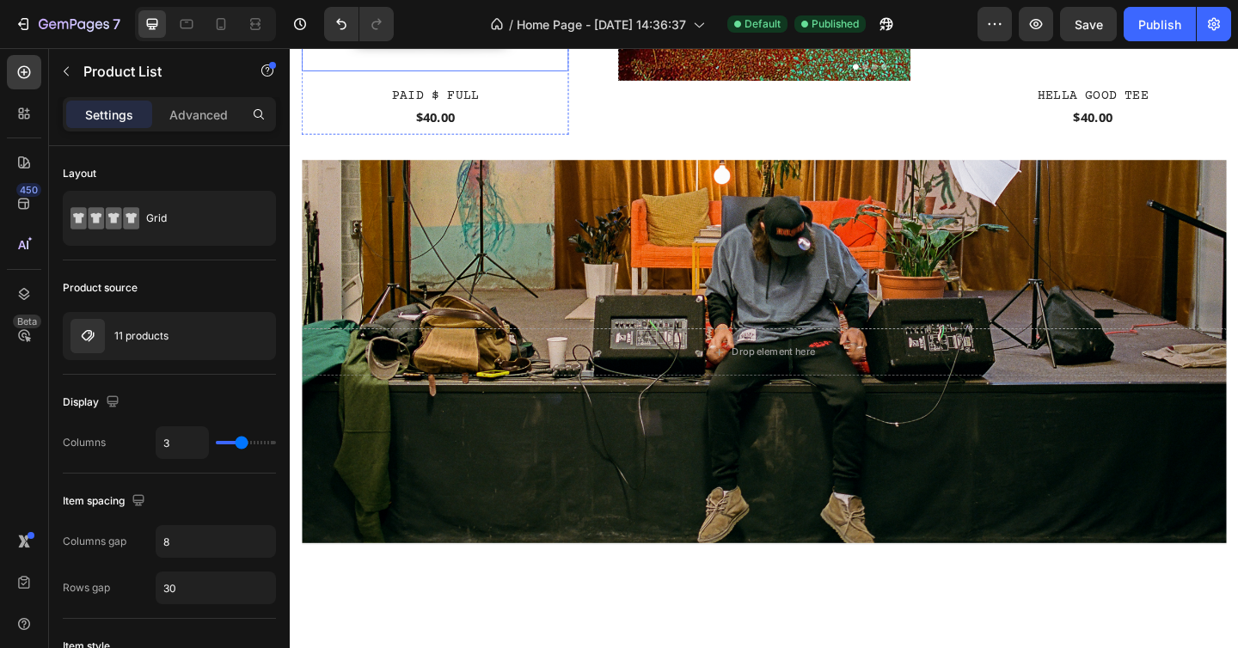
scroll to position [270, 0]
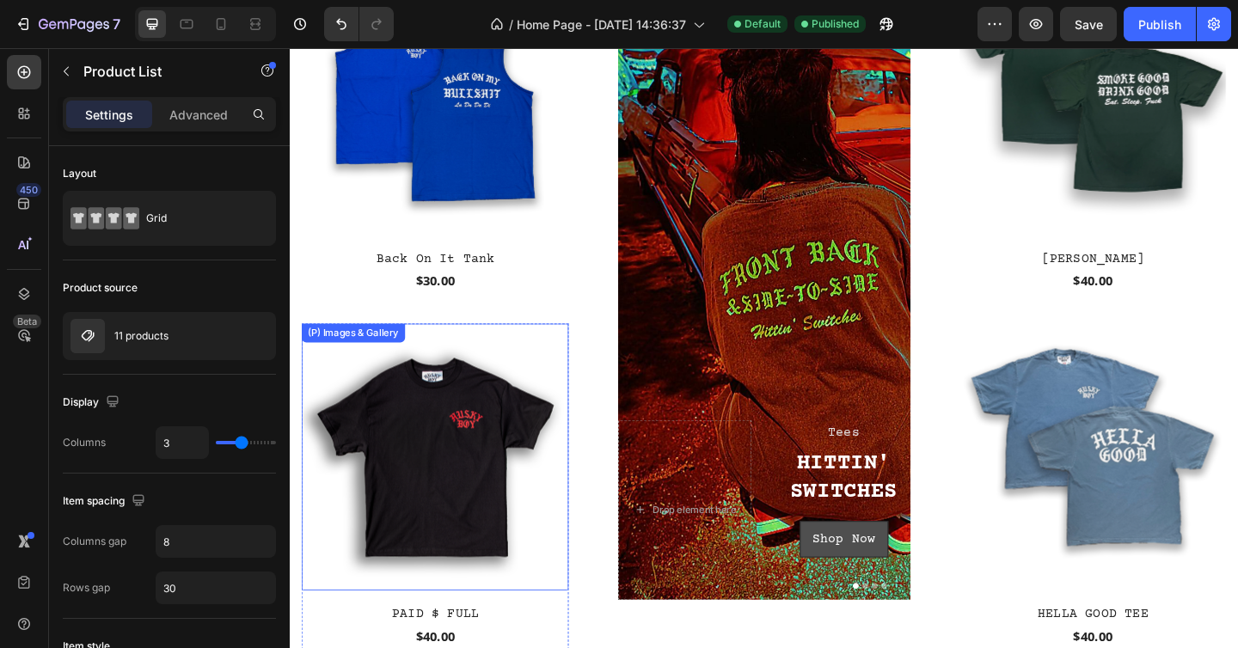
click at [413, 524] on img at bounding box center [448, 493] width 291 height 291
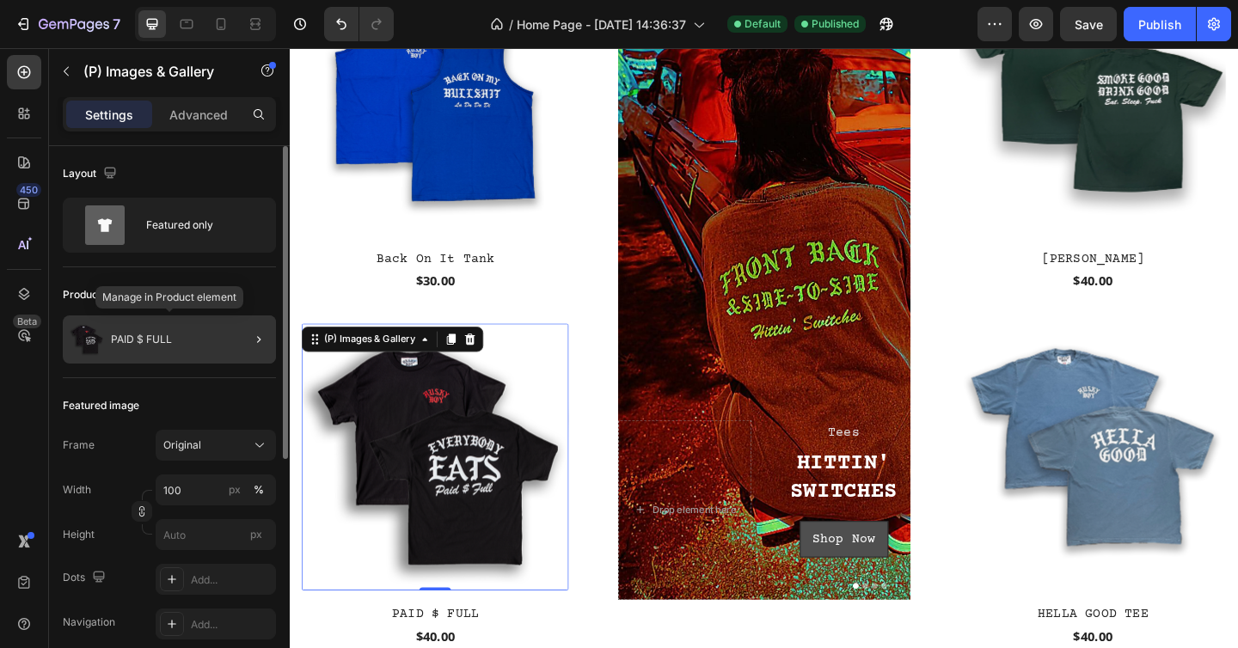
click at [162, 345] on p "PAID $ FULL" at bounding box center [141, 340] width 61 height 12
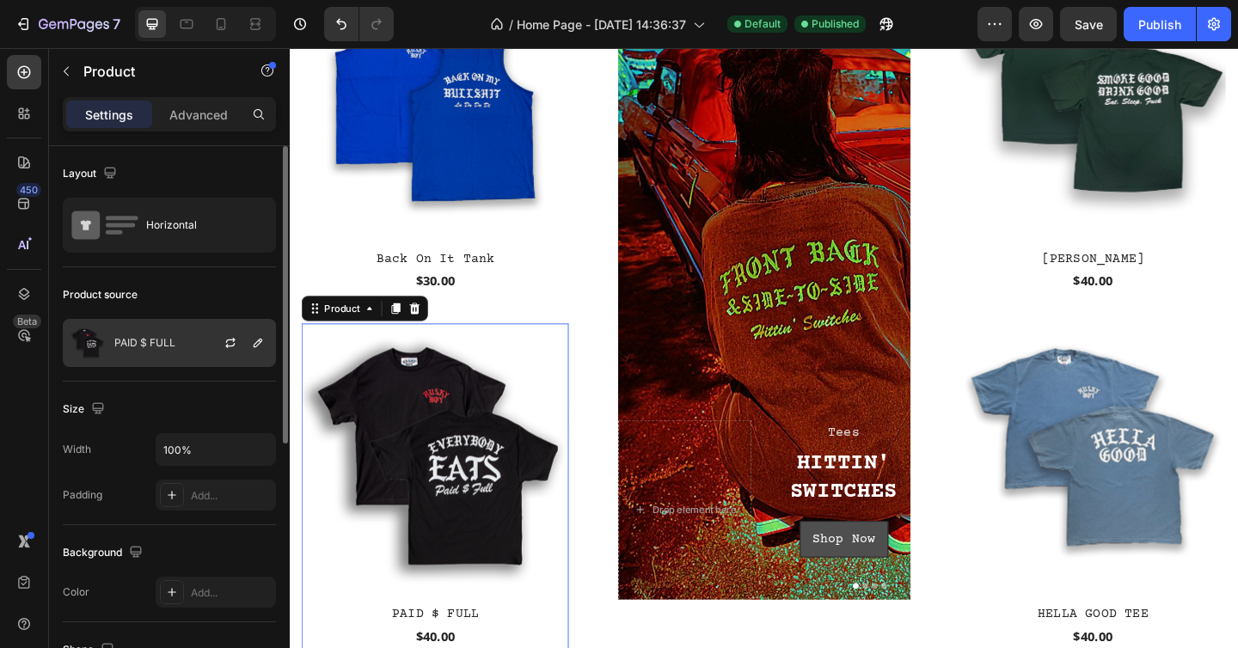
click at [134, 342] on p "PAID $ FULL" at bounding box center [144, 343] width 61 height 12
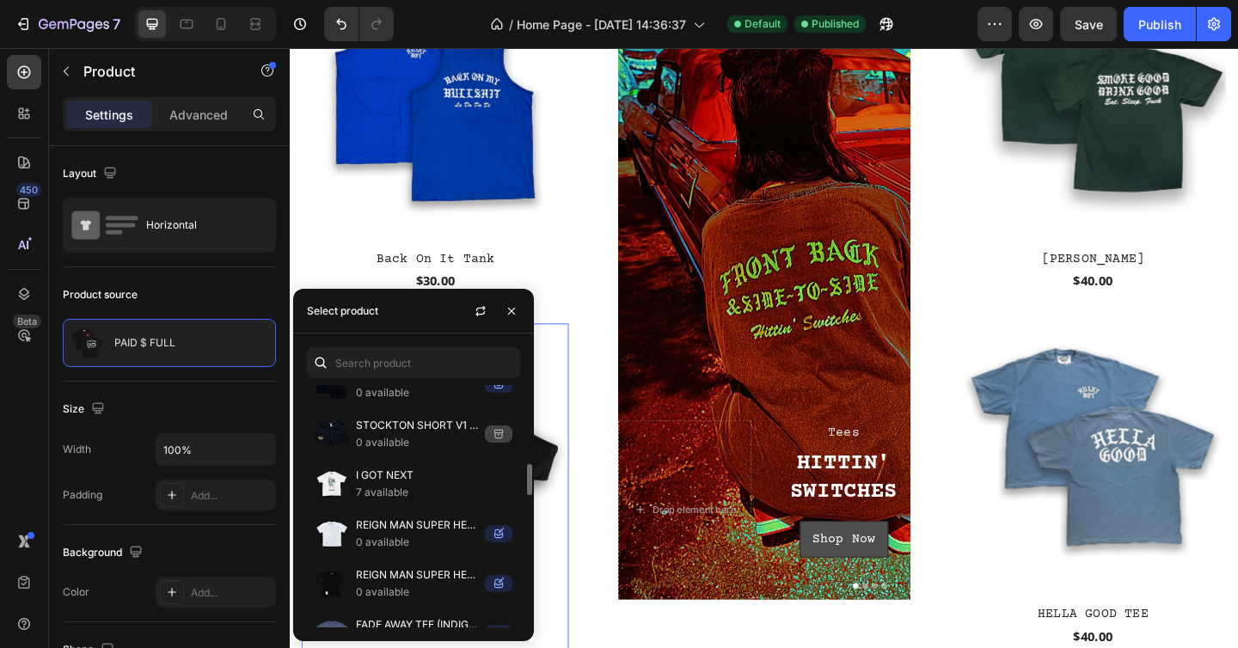
scroll to position [0, 0]
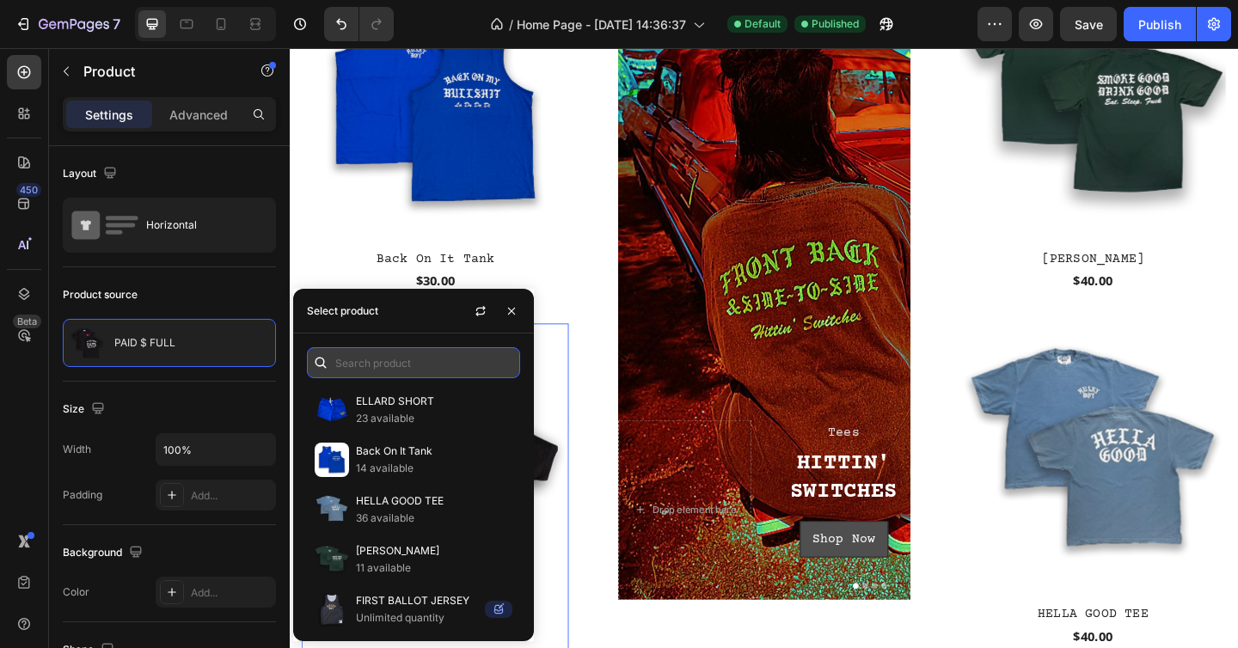
click at [374, 365] on input "text" at bounding box center [413, 362] width 213 height 31
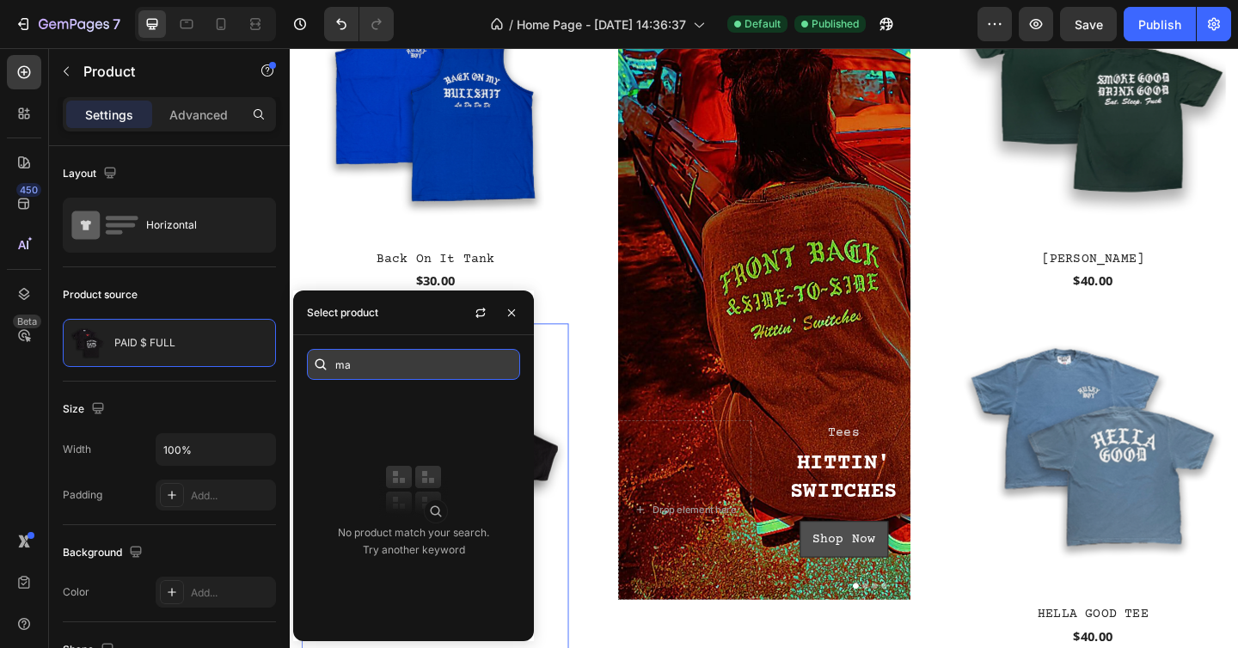
type input "m"
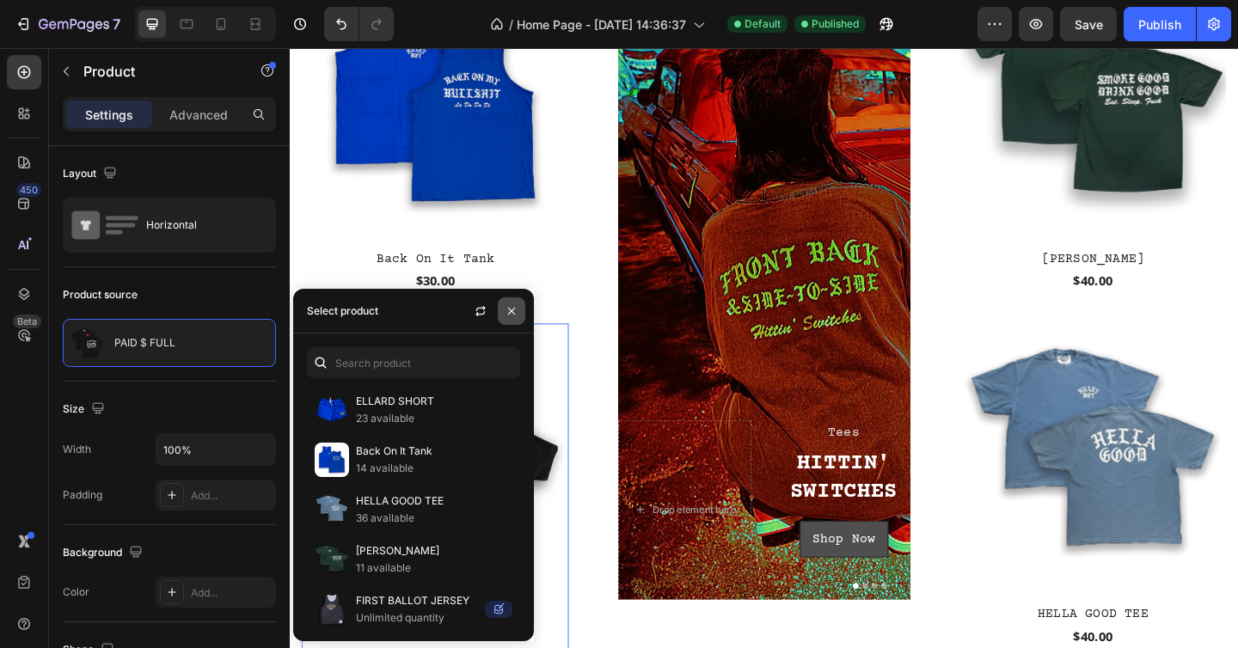
drag, startPoint x: 512, startPoint y: 307, endPoint x: 314, endPoint y: 228, distance: 213.8
click at [512, 307] on icon "button" at bounding box center [512, 311] width 14 height 14
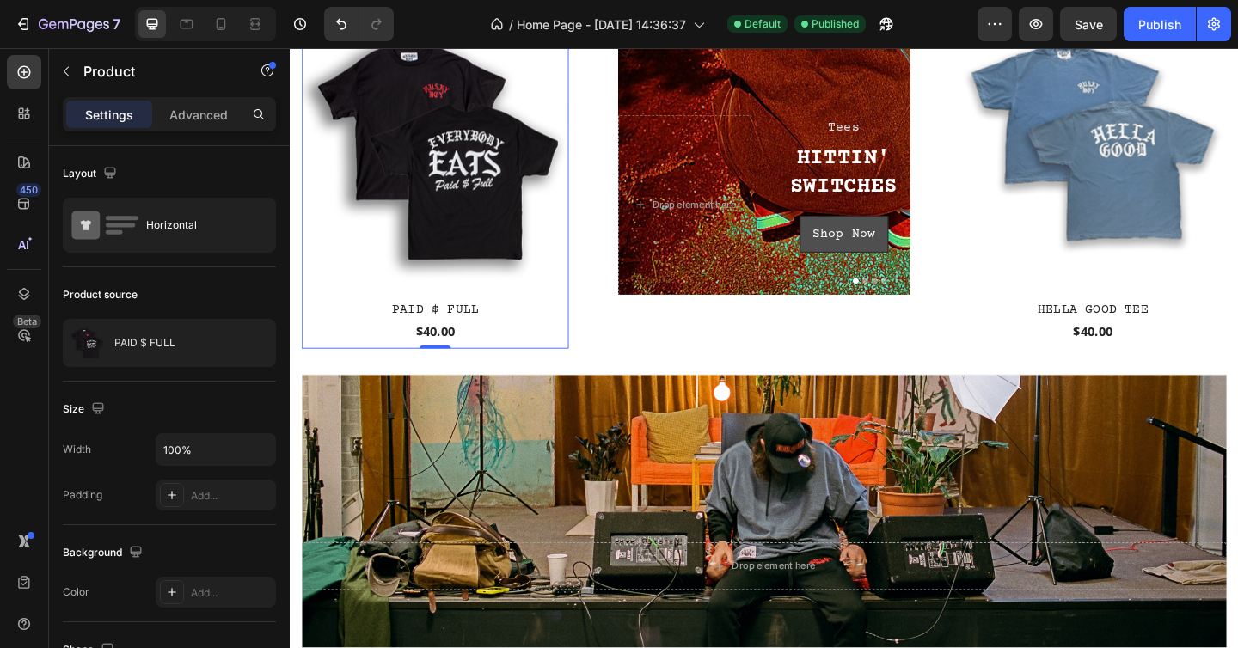
scroll to position [1124, 0]
